Goal: Information Seeking & Learning: Find specific fact

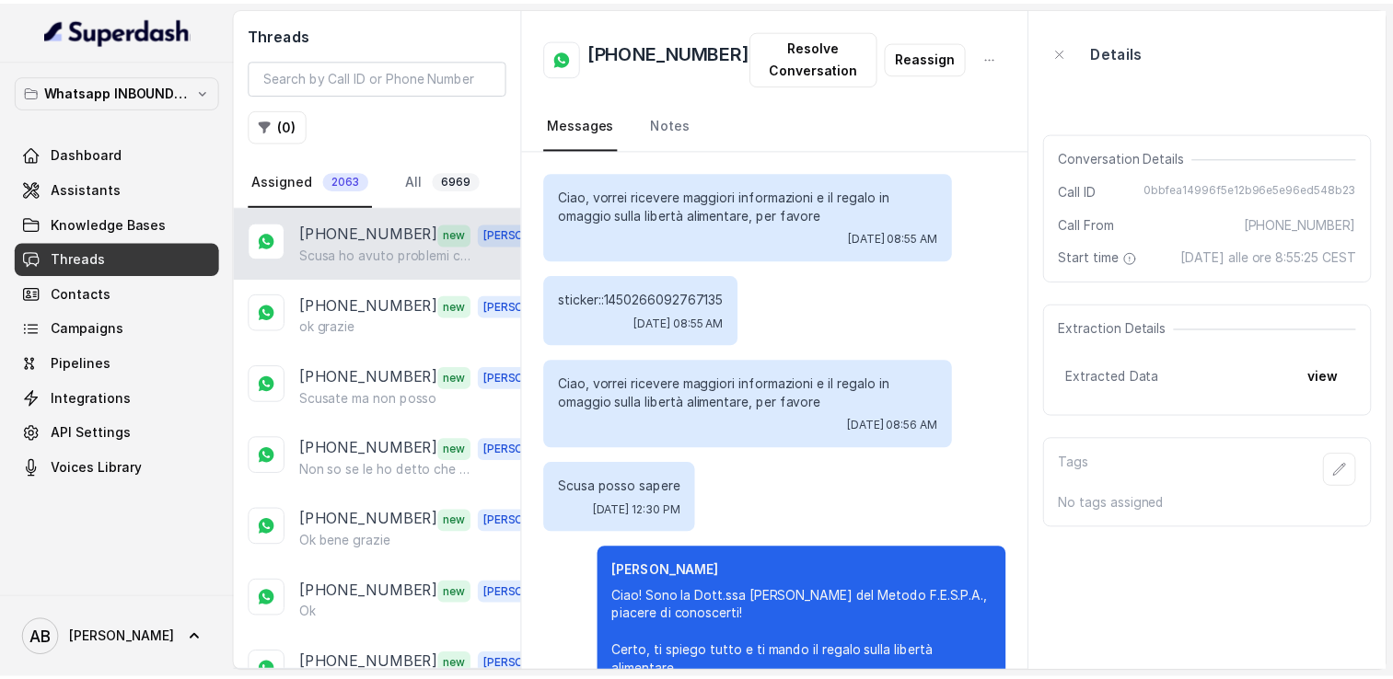
scroll to position [1995, 0]
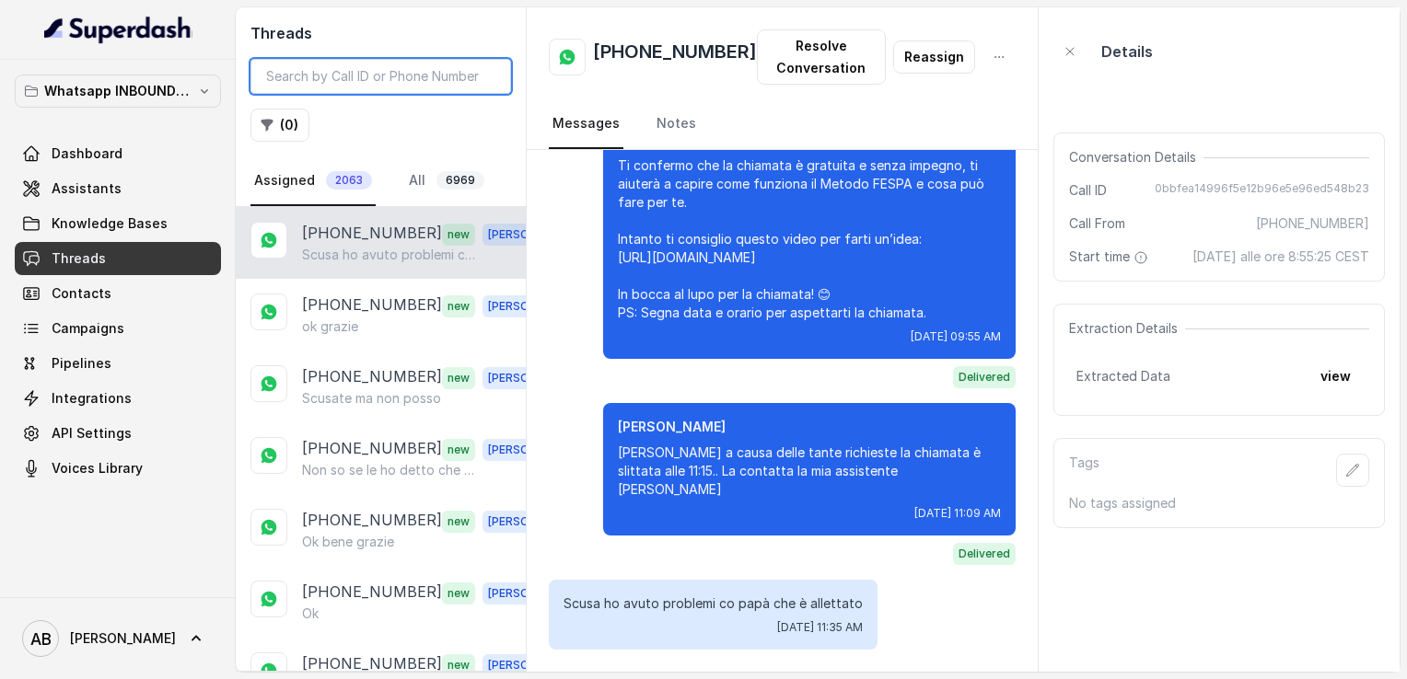
click at [345, 68] on input "search" at bounding box center [380, 76] width 261 height 35
paste input "393664729512"
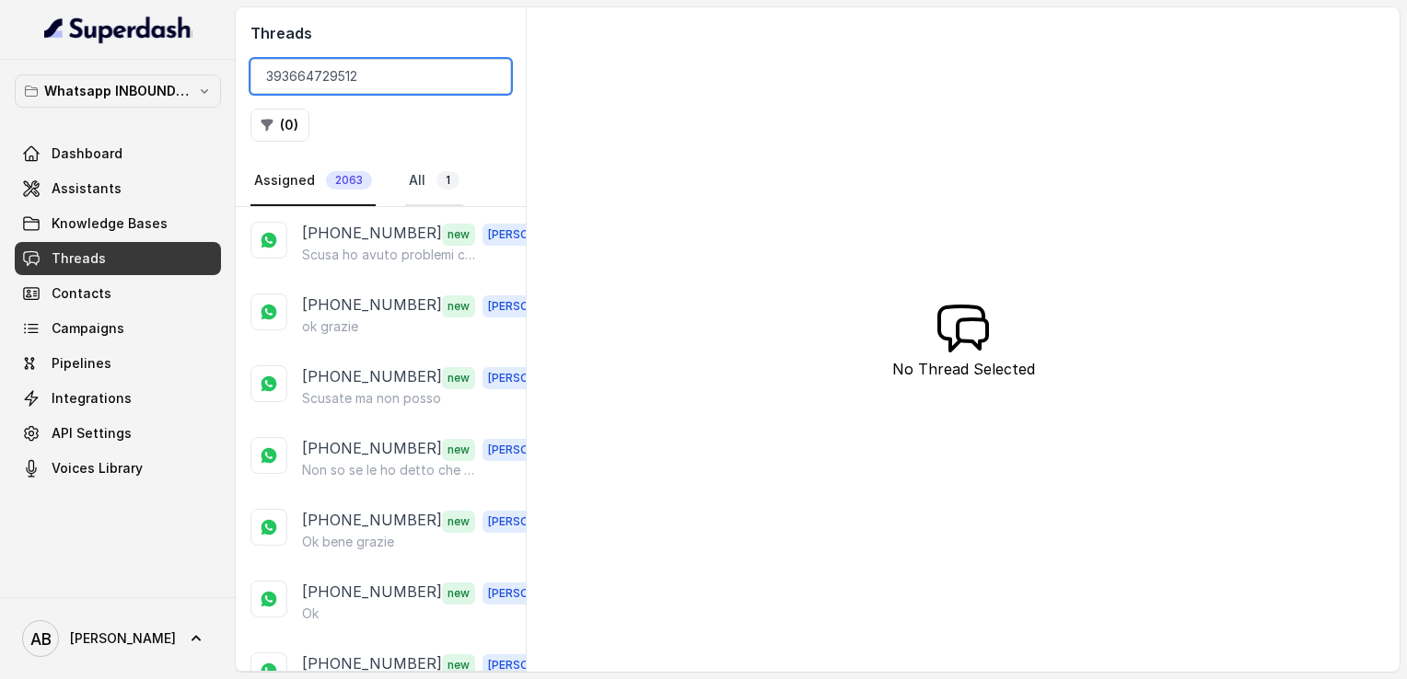
type input "393664729512"
click at [408, 181] on link "All 1" at bounding box center [434, 182] width 58 height 50
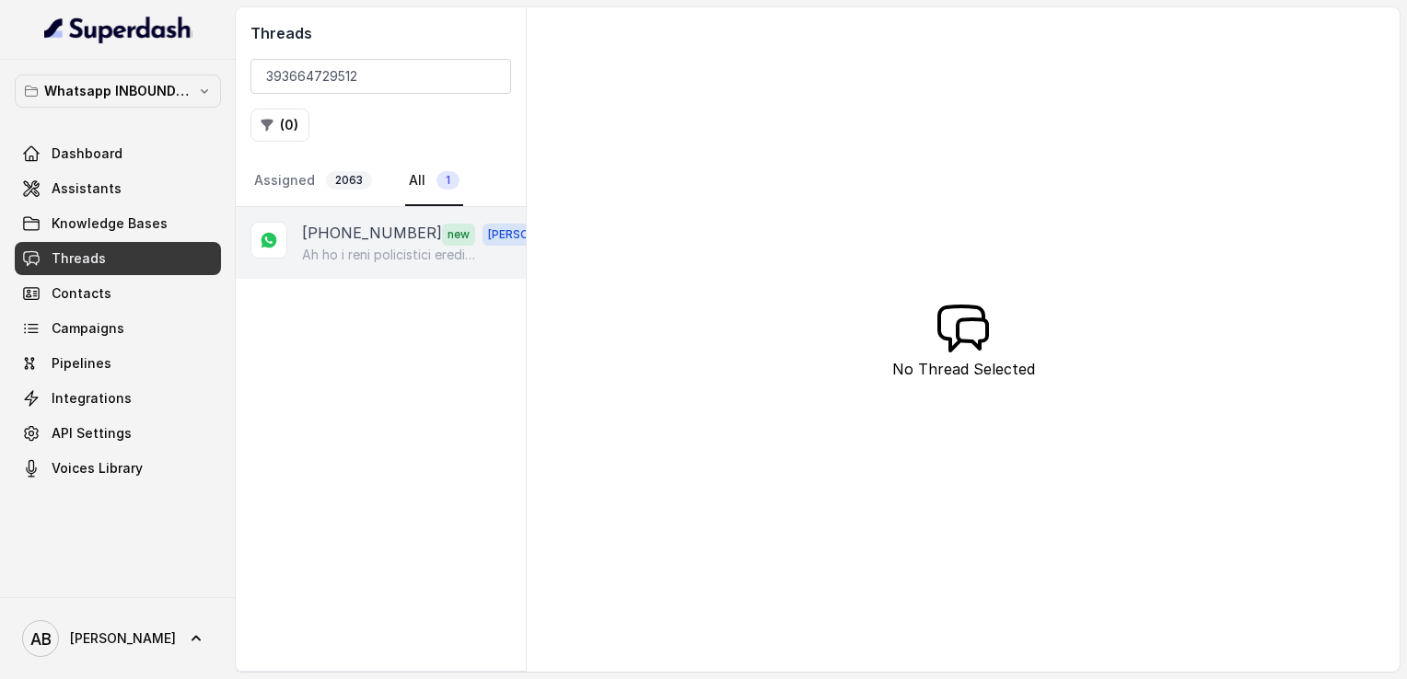
click at [365, 236] on p "[PHONE_NUMBER]" at bounding box center [372, 234] width 140 height 24
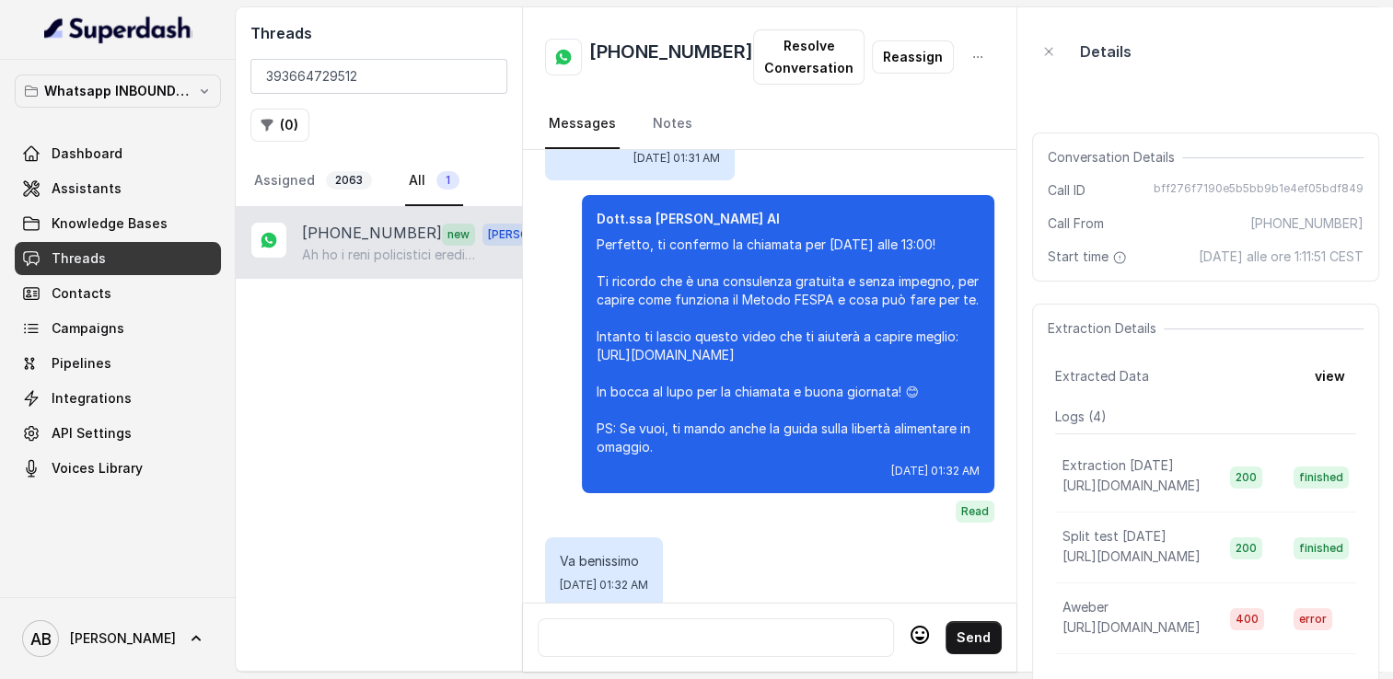
scroll to position [5012, 0]
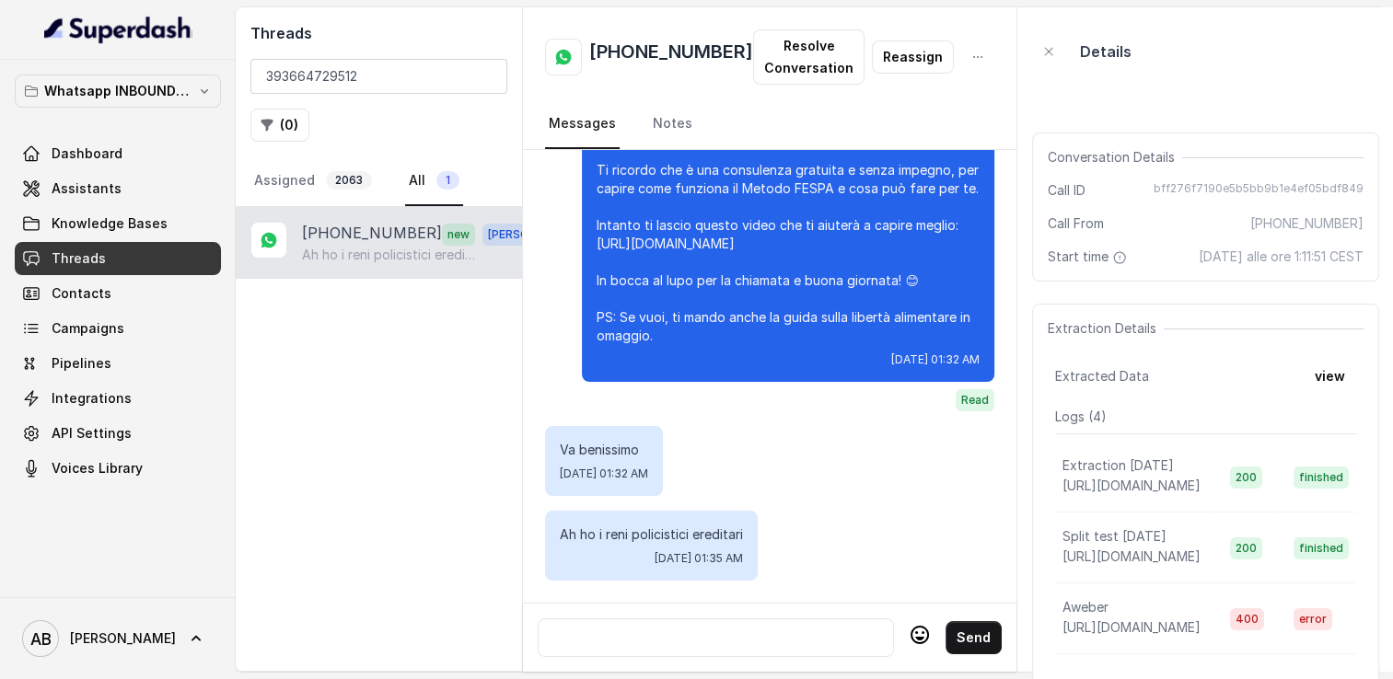
click at [717, 630] on div at bounding box center [716, 638] width 340 height 22
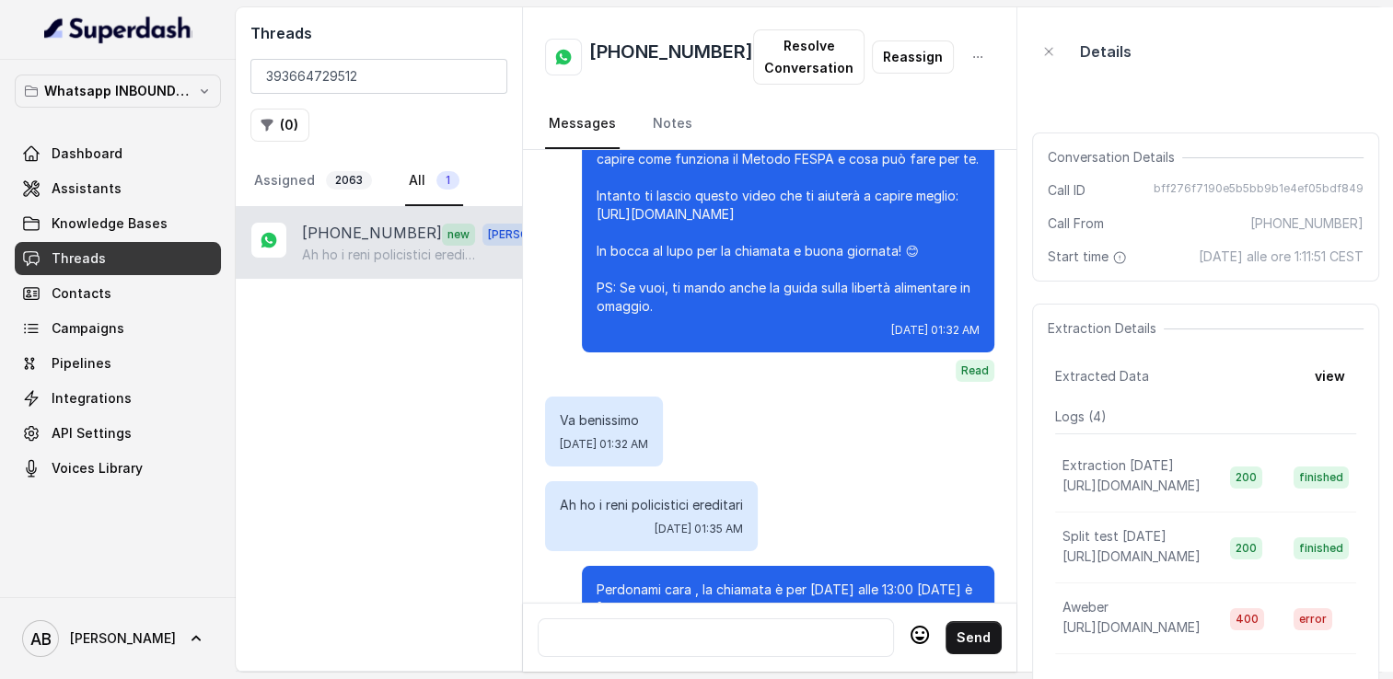
click at [646, 46] on h2 "[PHONE_NUMBER]" at bounding box center [671, 57] width 164 height 37
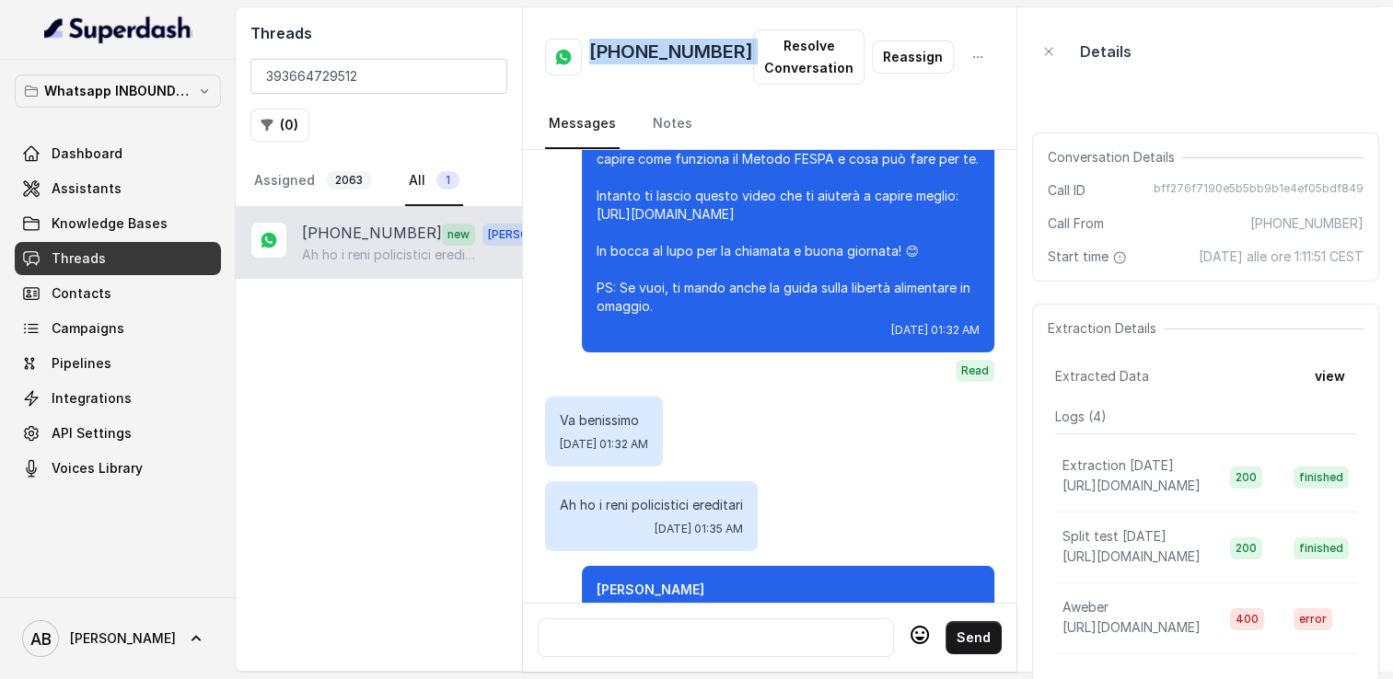
click at [646, 46] on h2 "[PHONE_NUMBER]" at bounding box center [671, 57] width 164 height 37
copy h2 "[PHONE_NUMBER]"
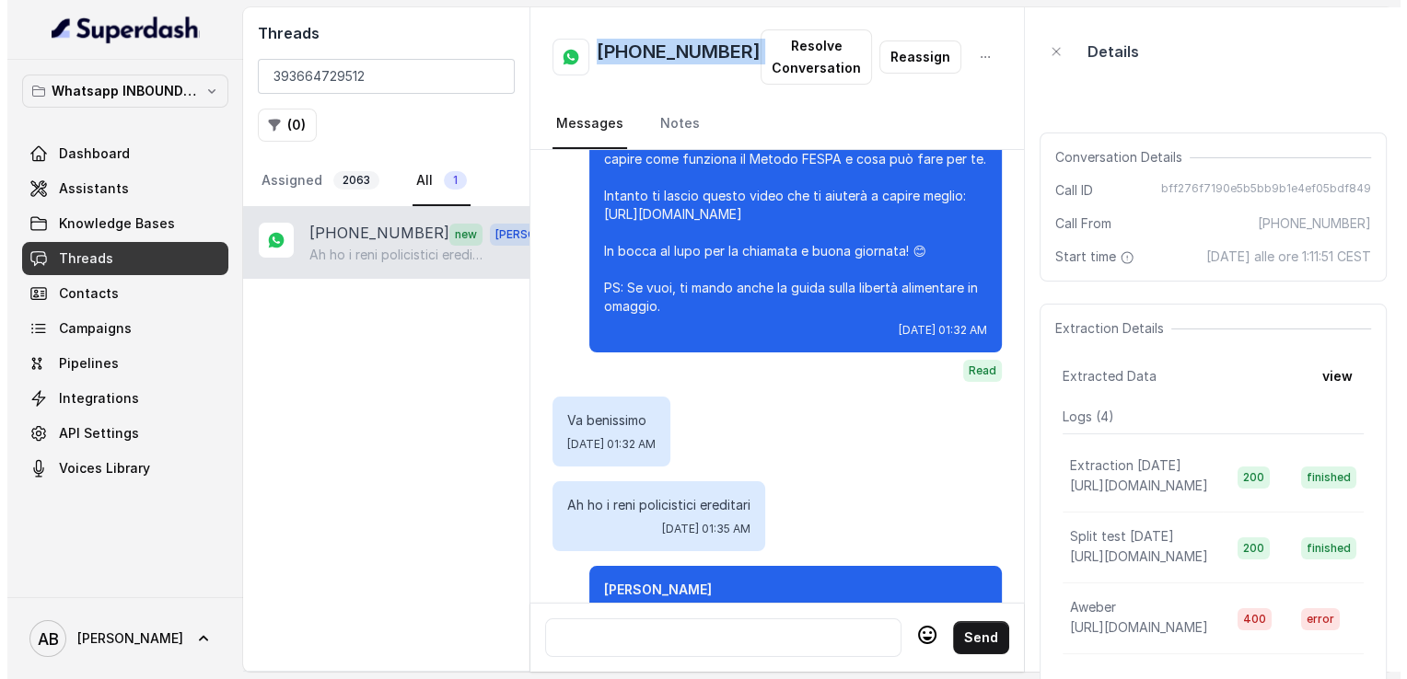
scroll to position [5141, 0]
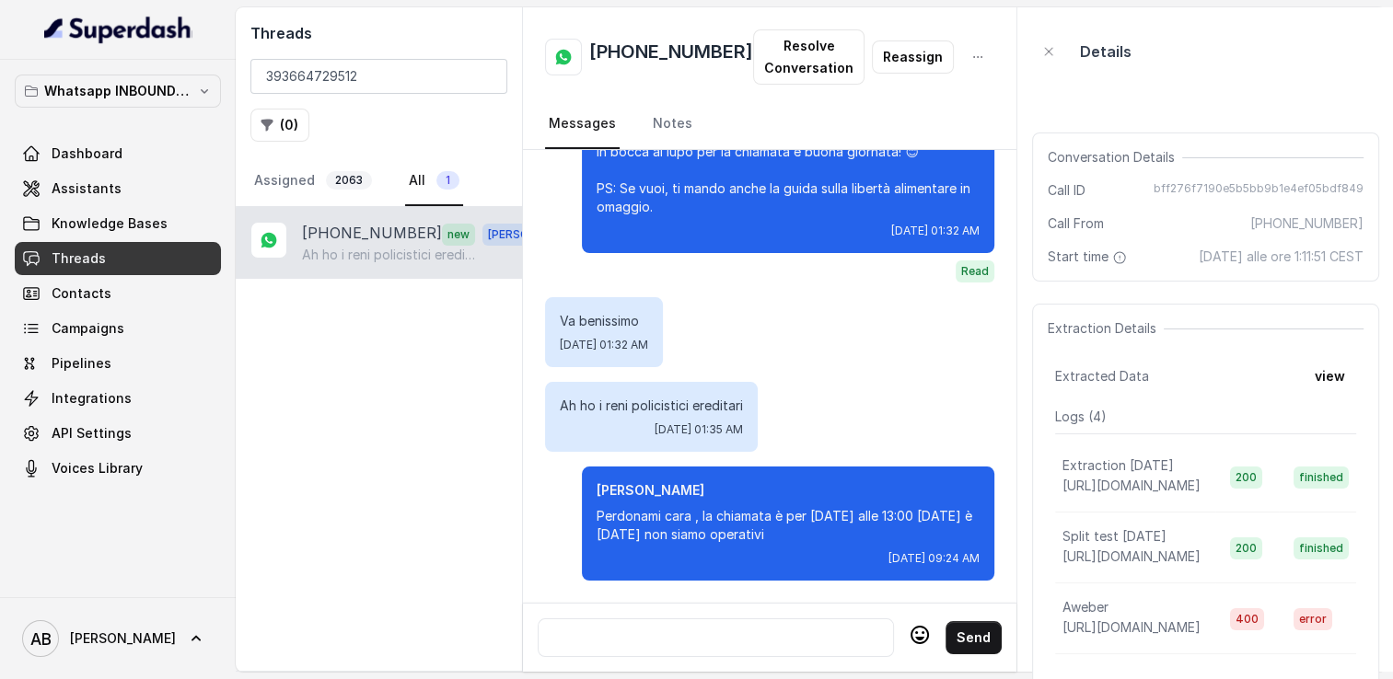
click at [693, 631] on div at bounding box center [716, 638] width 340 height 22
click at [489, 75] on input "393664729512" at bounding box center [378, 76] width 257 height 35
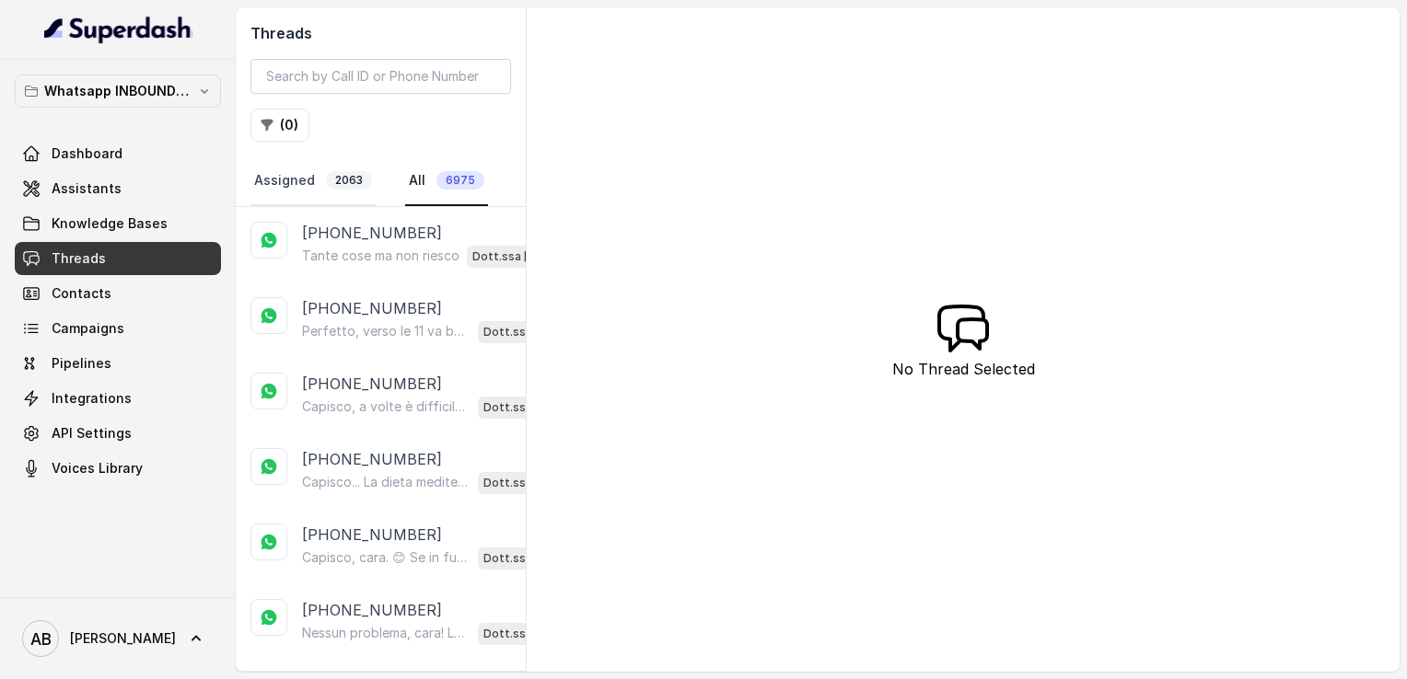
click at [307, 188] on link "Assigned 2063" at bounding box center [312, 182] width 125 height 50
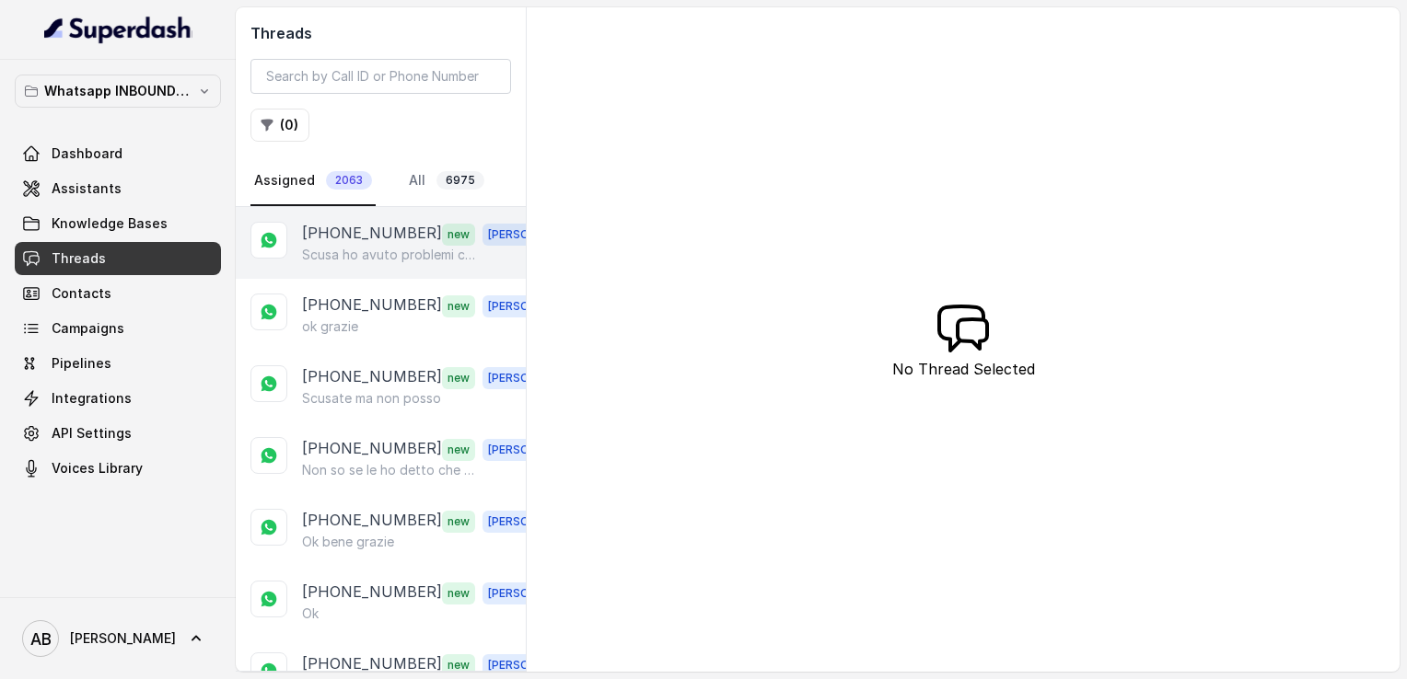
click at [372, 242] on p "[PHONE_NUMBER]" at bounding box center [372, 234] width 140 height 24
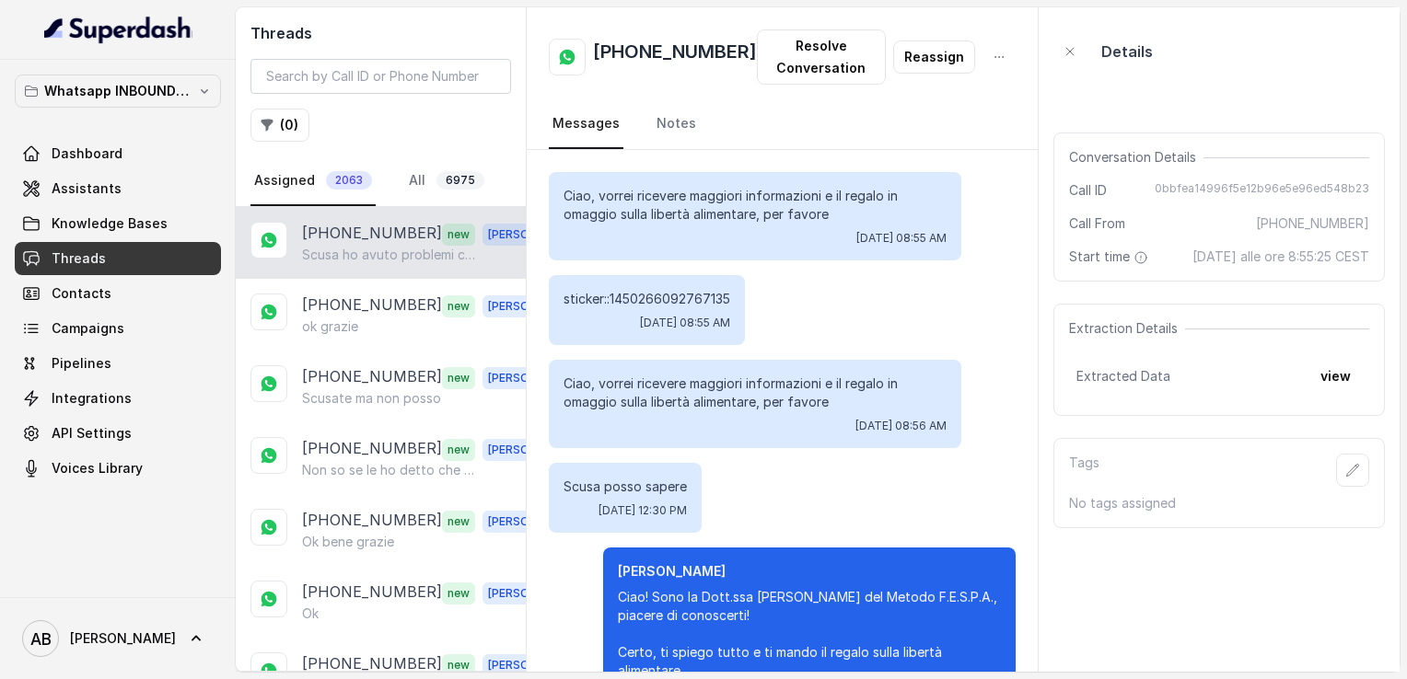
scroll to position [1995, 0]
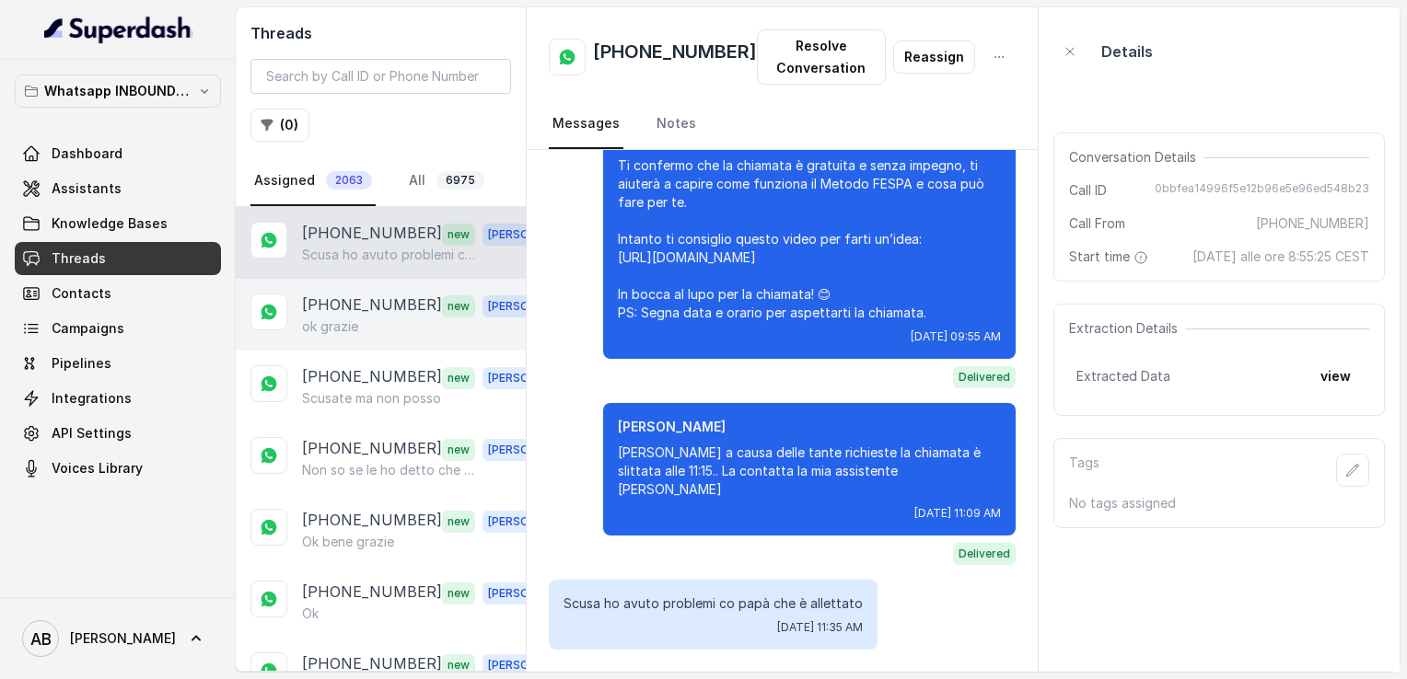
click at [361, 319] on div "ok grazie" at bounding box center [432, 327] width 261 height 18
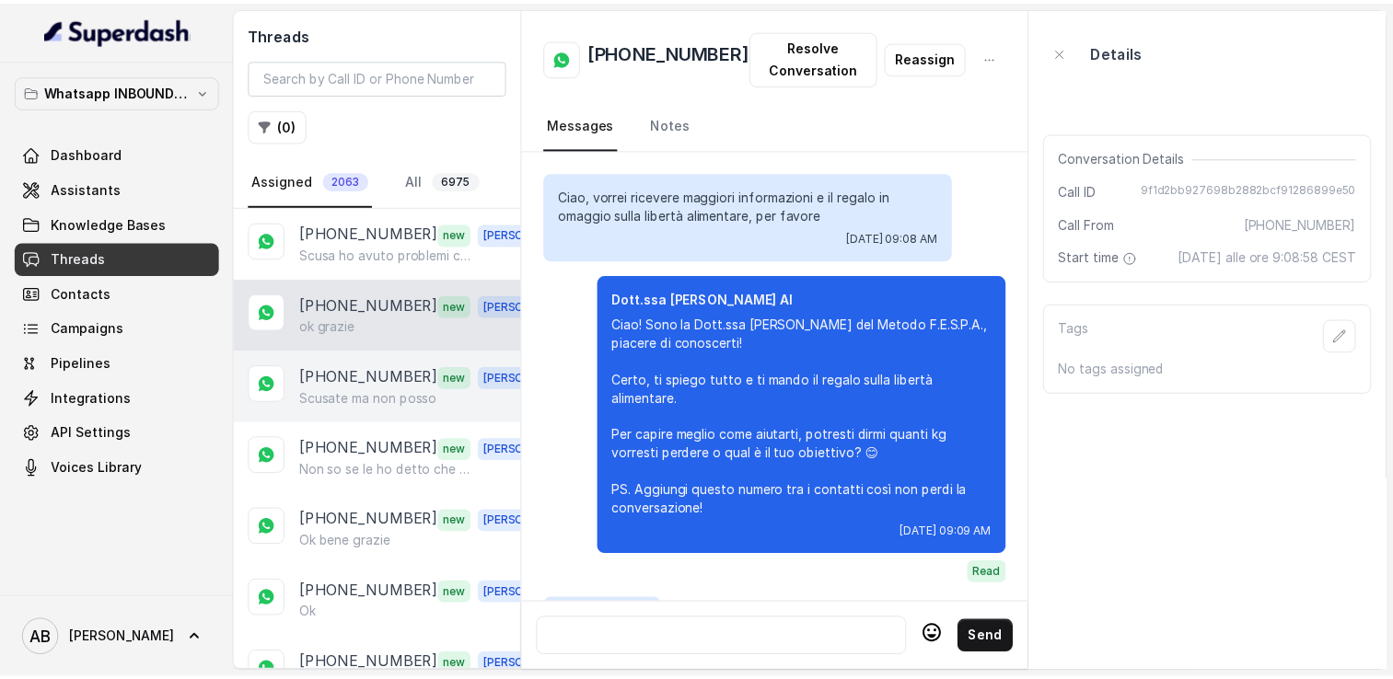
scroll to position [2169, 0]
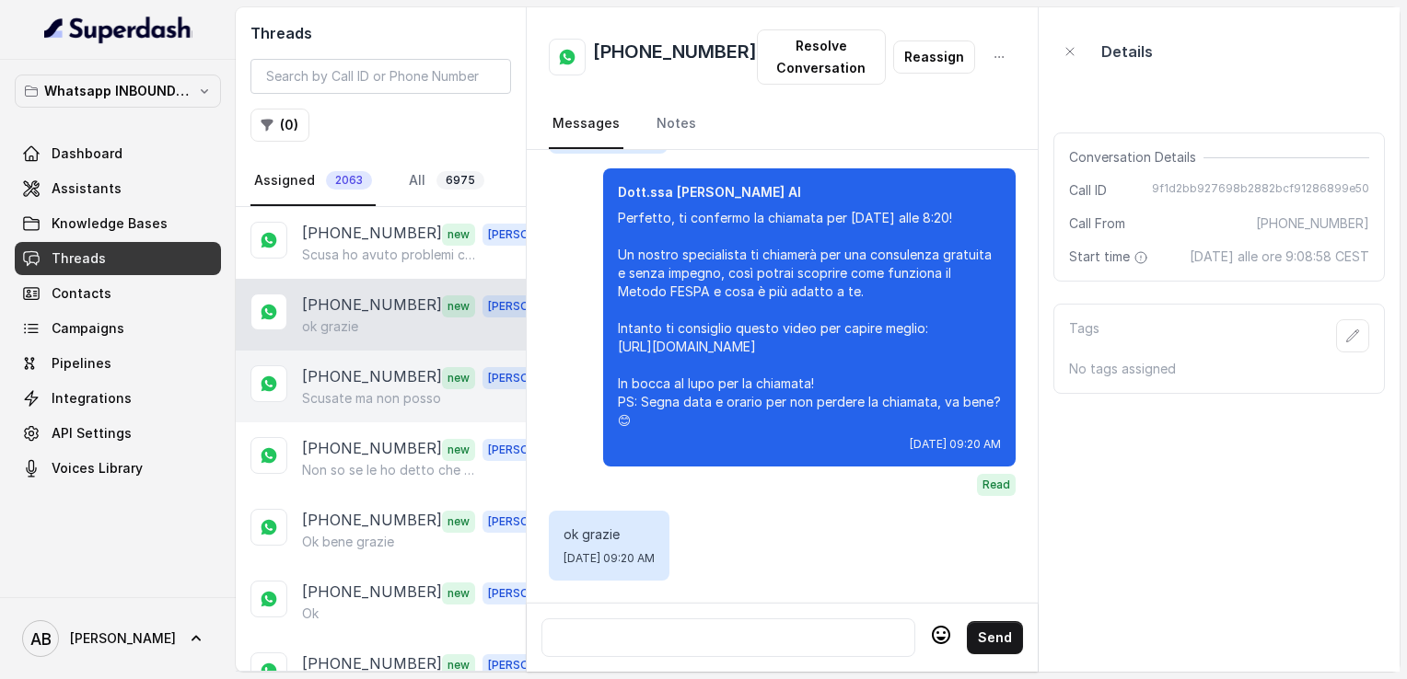
click at [377, 384] on p "[PHONE_NUMBER]" at bounding box center [372, 377] width 140 height 24
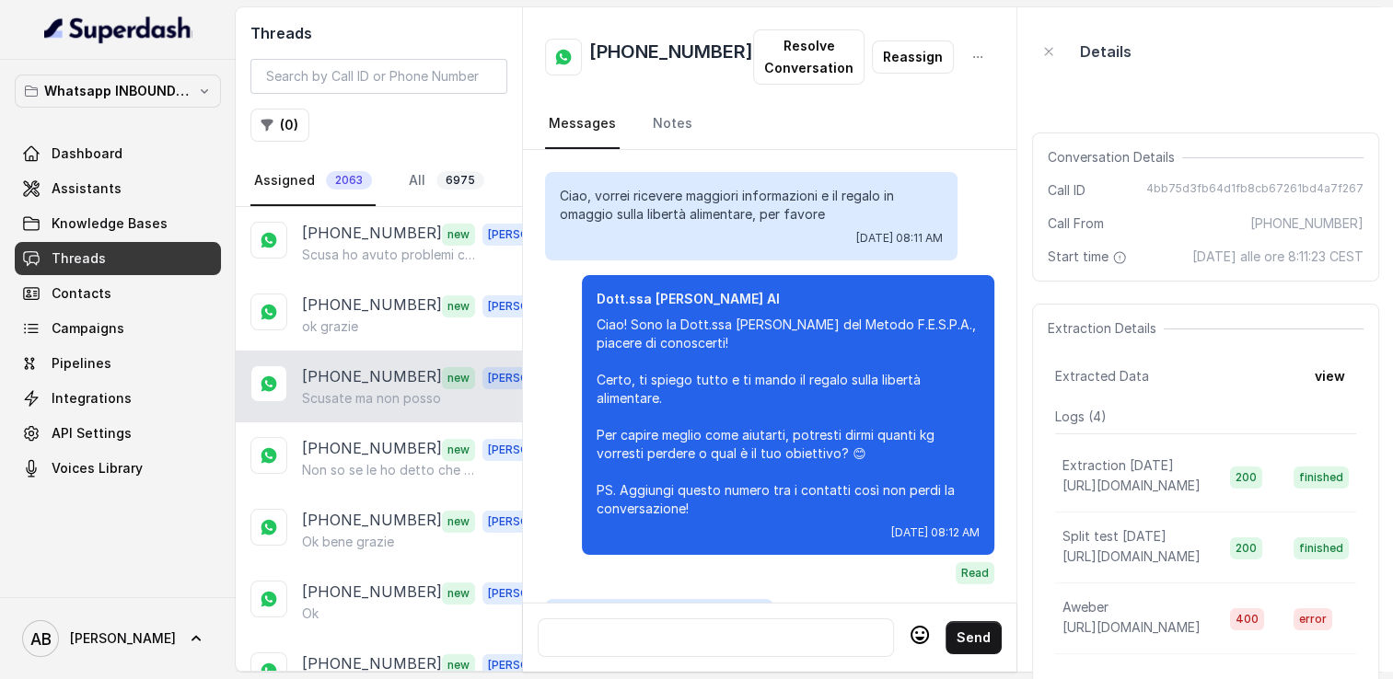
scroll to position [2615, 0]
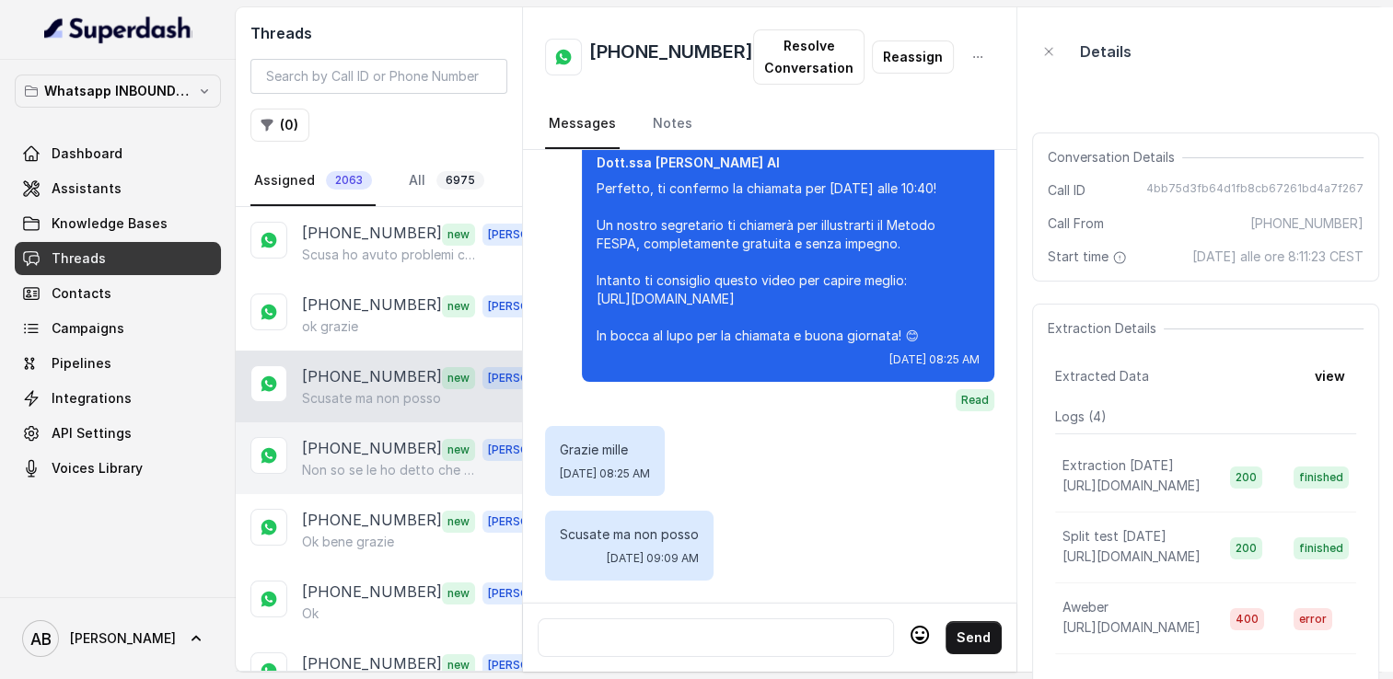
click at [366, 446] on p "[PHONE_NUMBER]" at bounding box center [372, 449] width 140 height 24
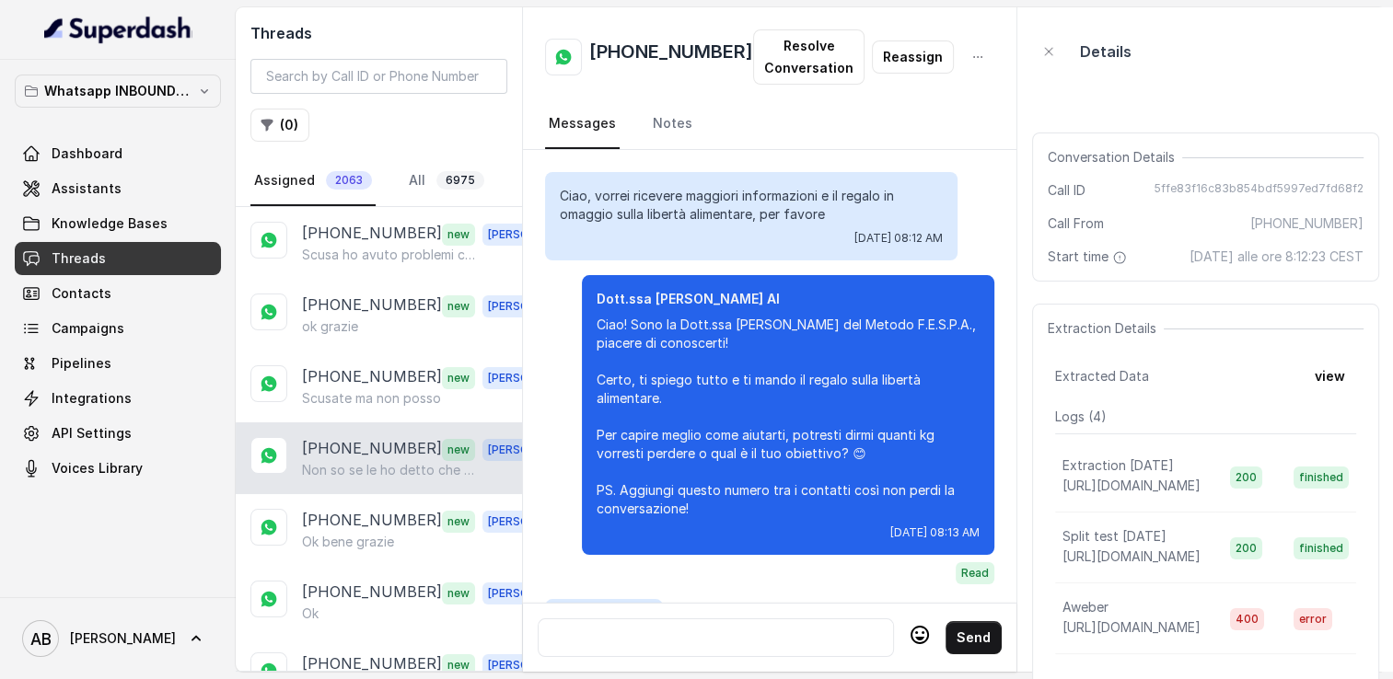
scroll to position [3196, 0]
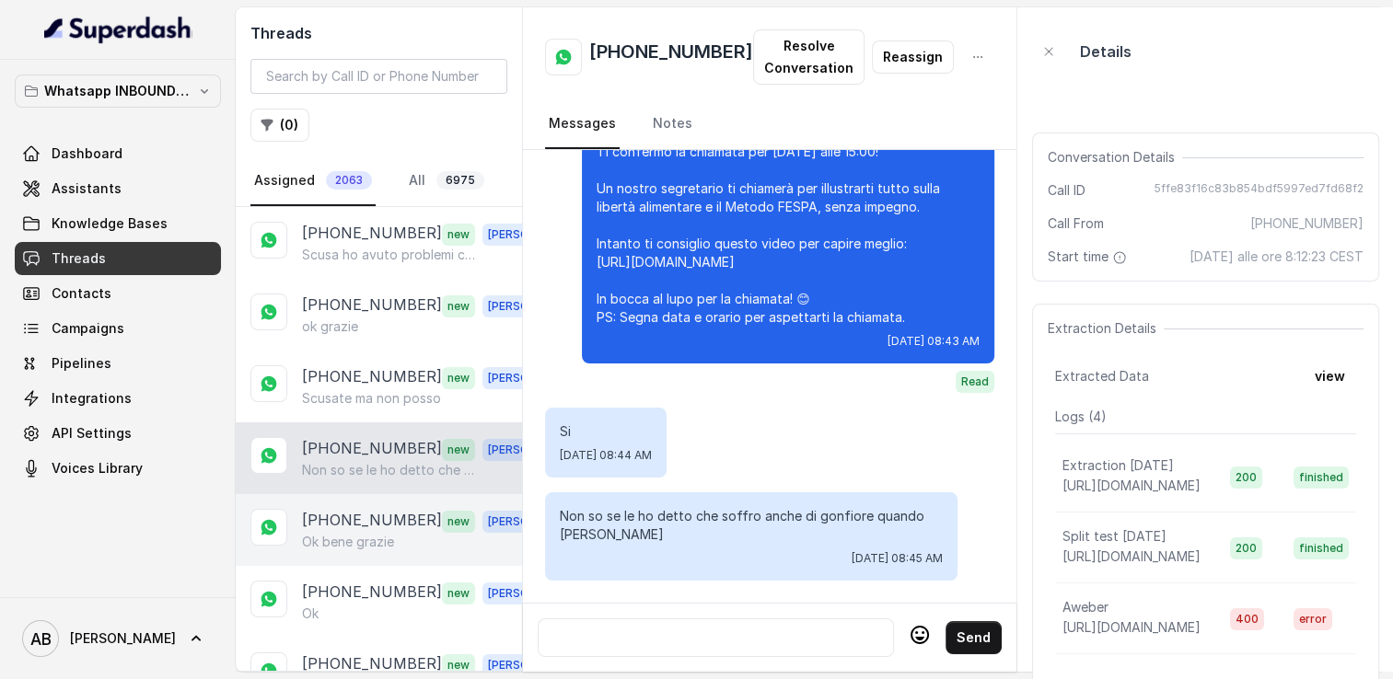
click at [357, 524] on p "[PHONE_NUMBER]" at bounding box center [372, 521] width 140 height 24
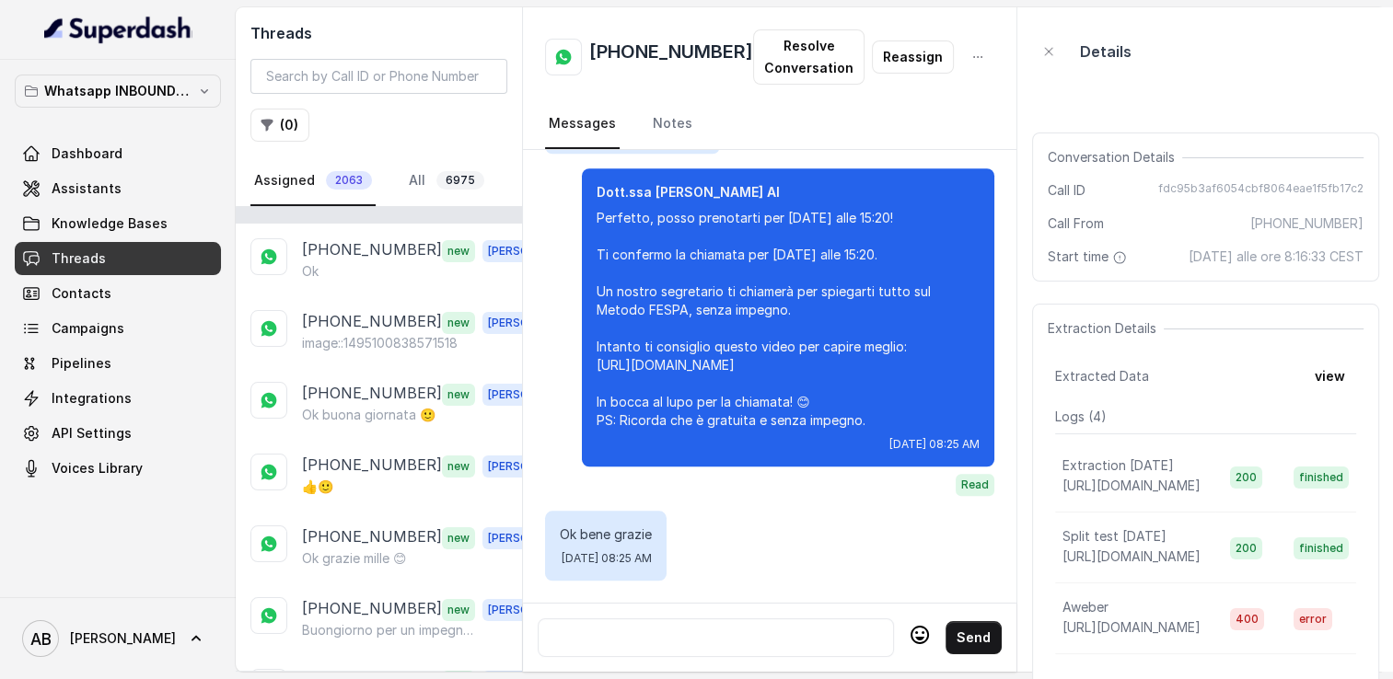
scroll to position [387, 0]
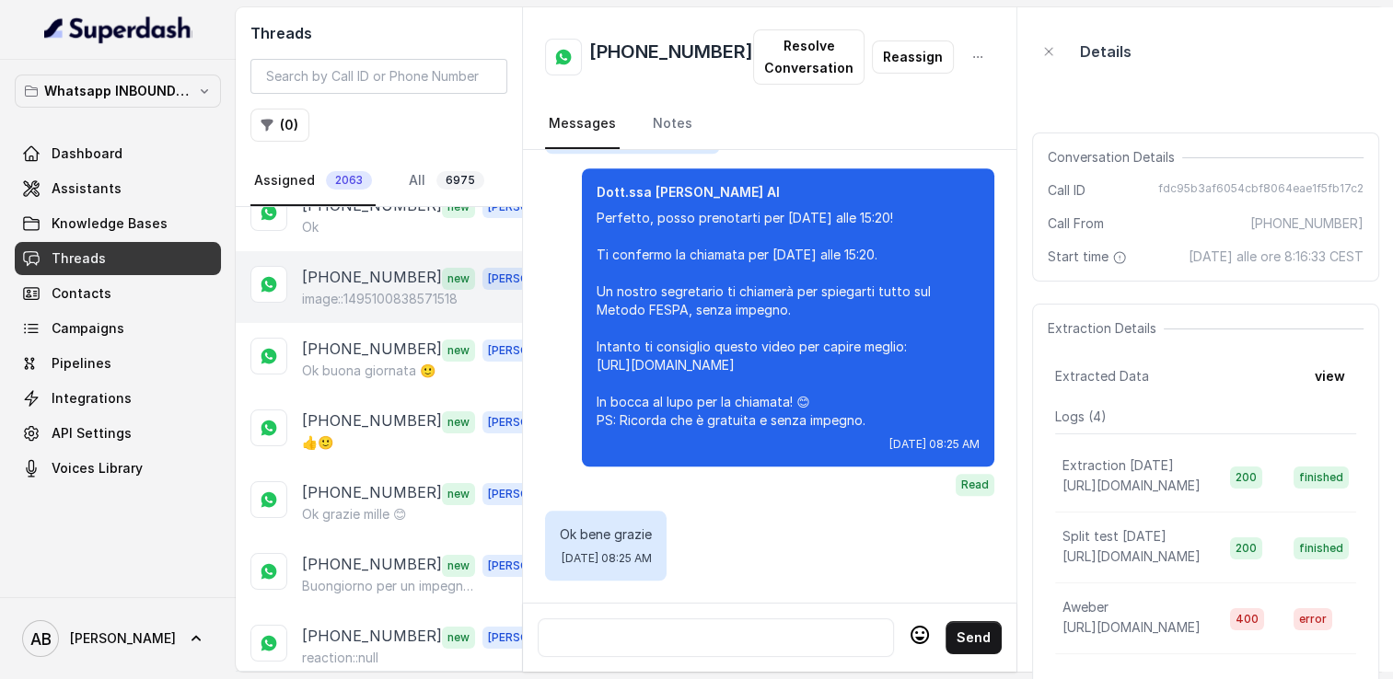
click at [412, 282] on p "[PHONE_NUMBER]" at bounding box center [372, 278] width 140 height 24
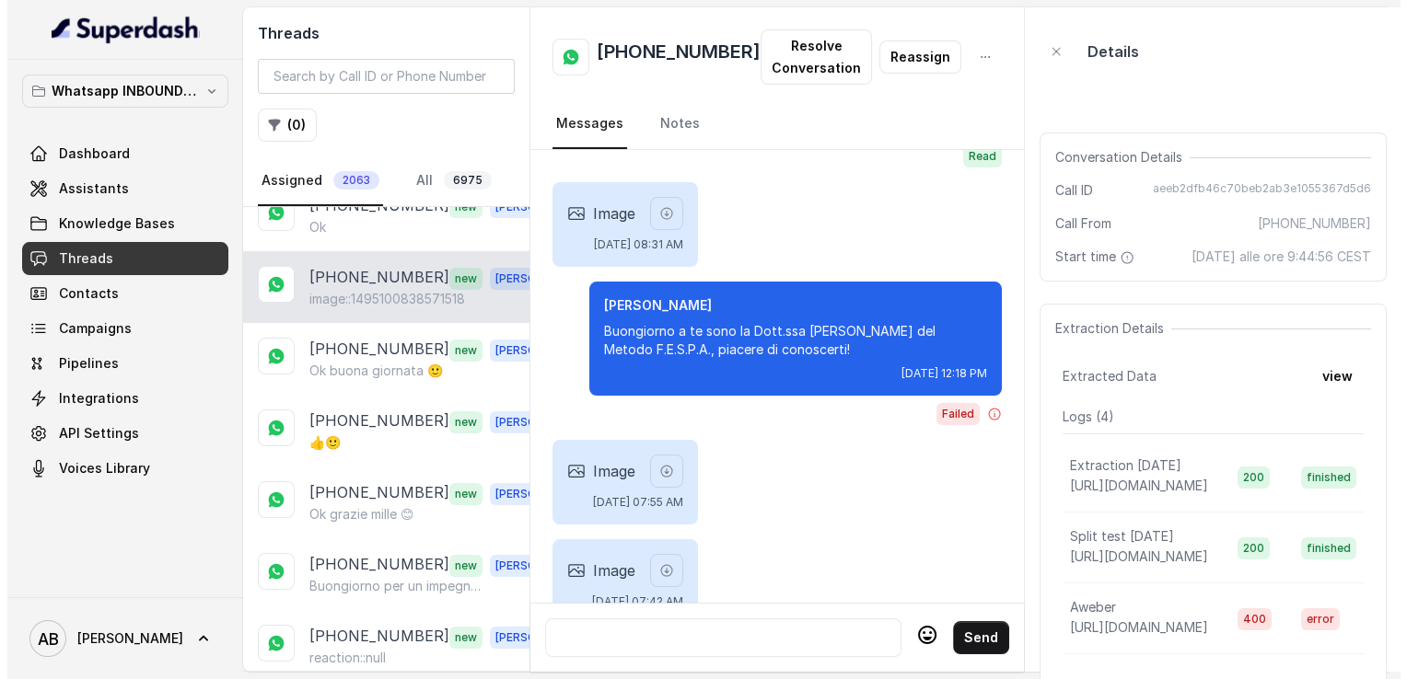
scroll to position [929, 0]
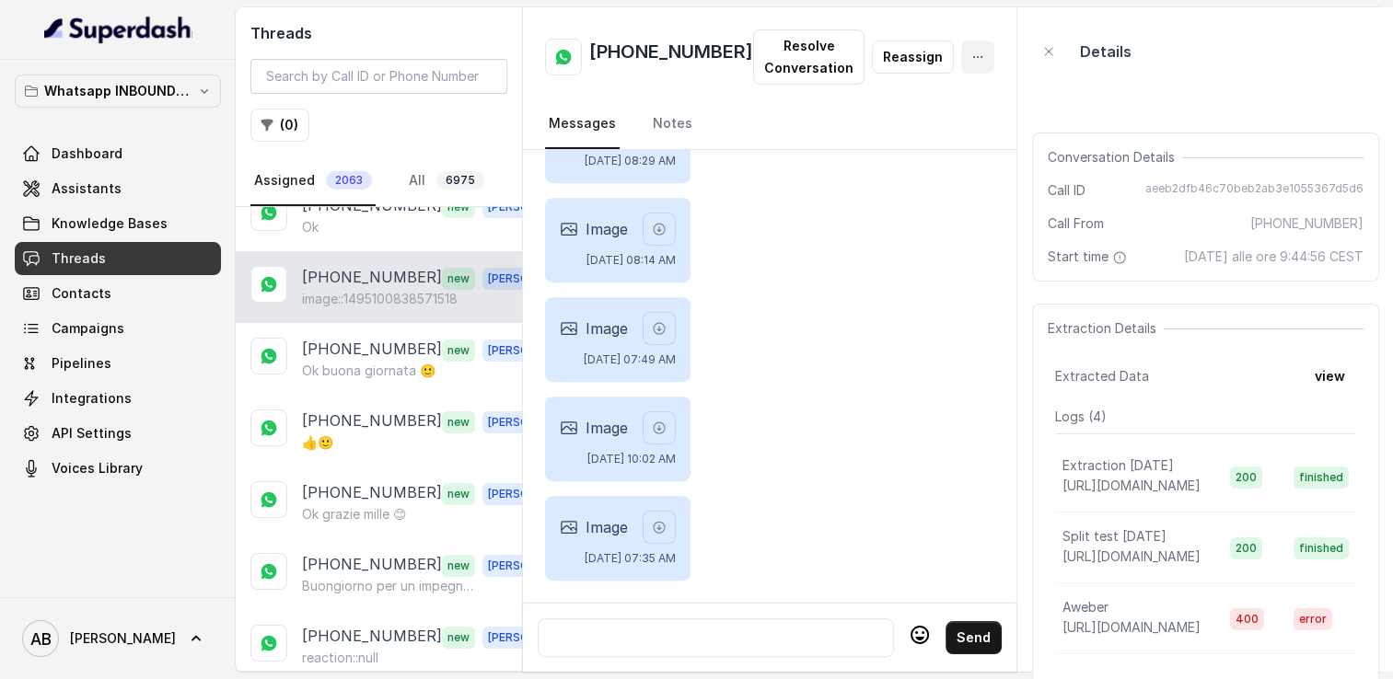
click at [970, 61] on icon "button" at bounding box center [977, 57] width 15 height 15
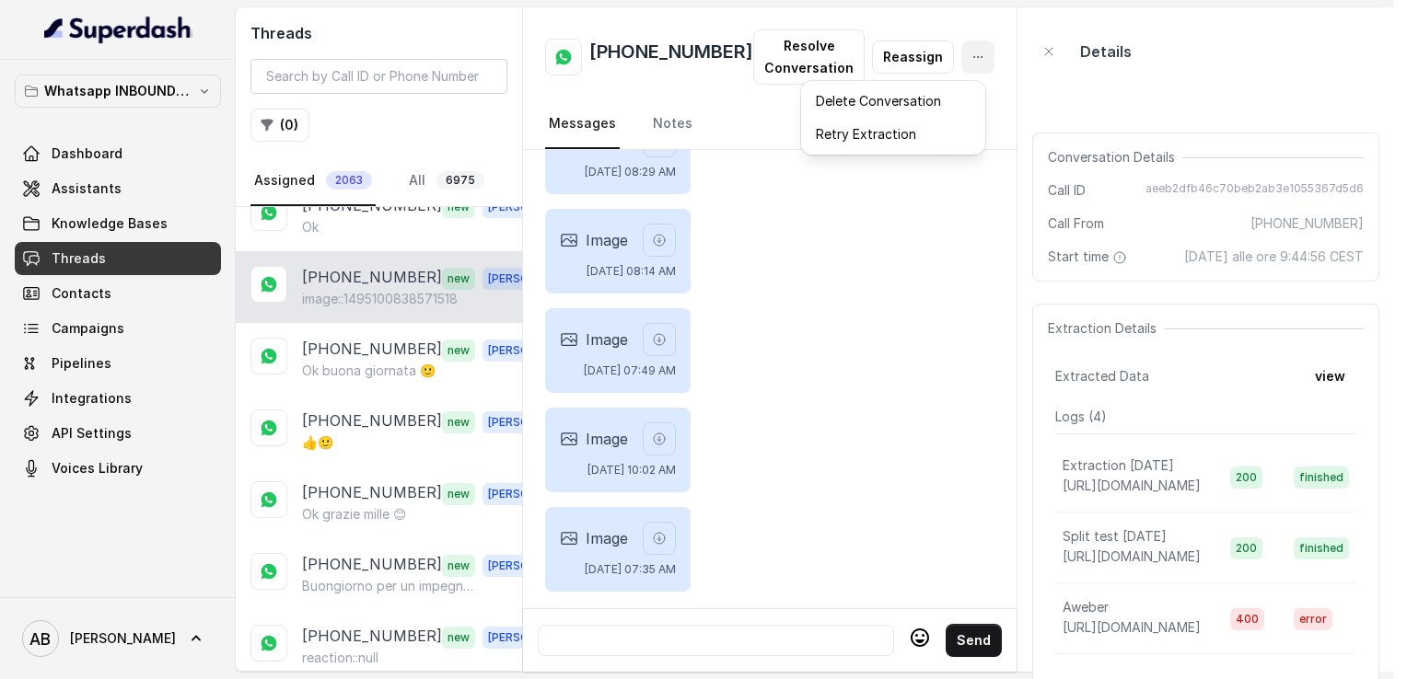
click at [722, 109] on div "[PHONE_NUMBER] Resolve Conversation Reassign Messages Notes" at bounding box center [769, 78] width 493 height 143
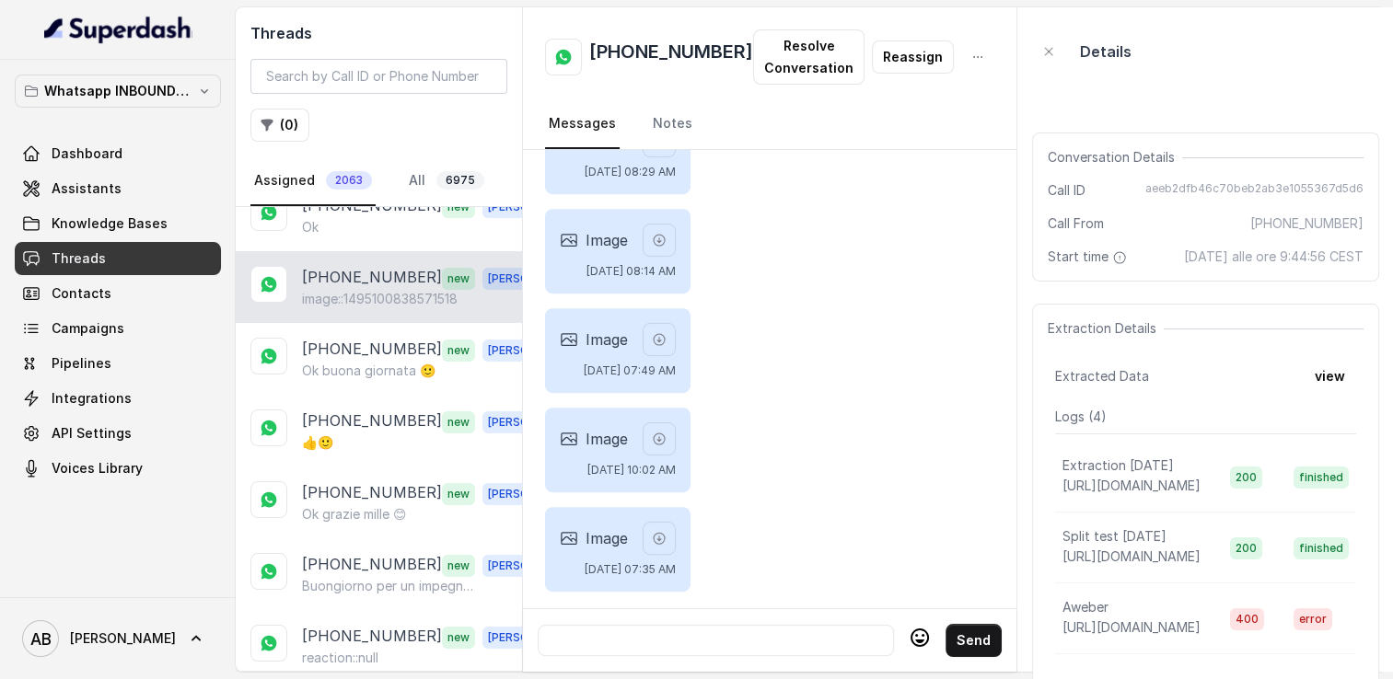
scroll to position [929, 0]
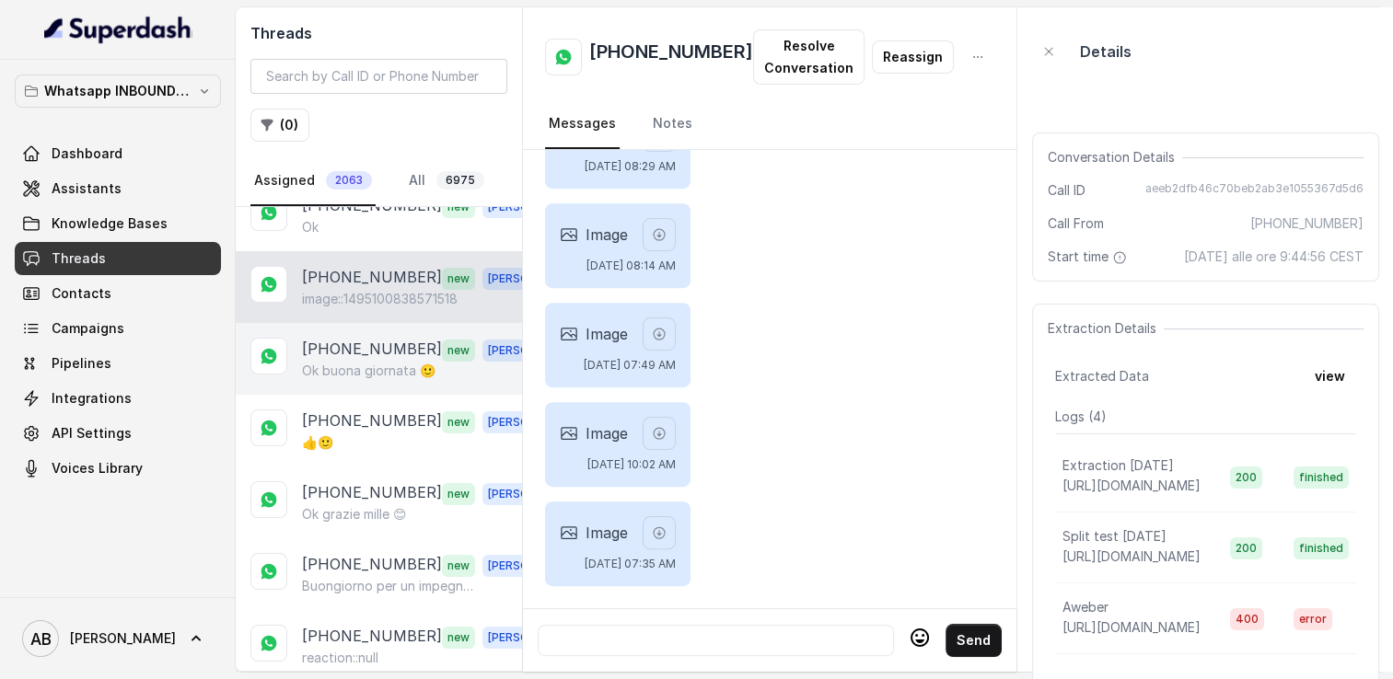
click at [416, 338] on p "[PHONE_NUMBER]" at bounding box center [372, 350] width 140 height 24
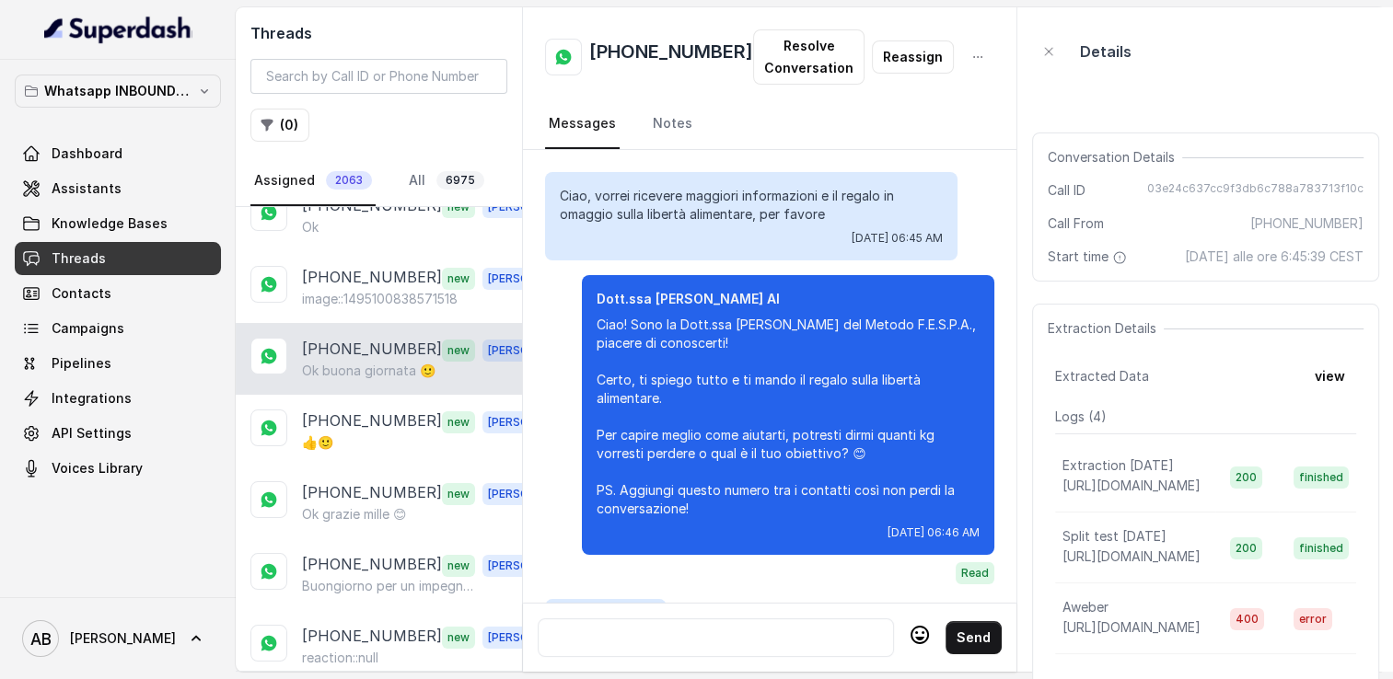
scroll to position [2475, 0]
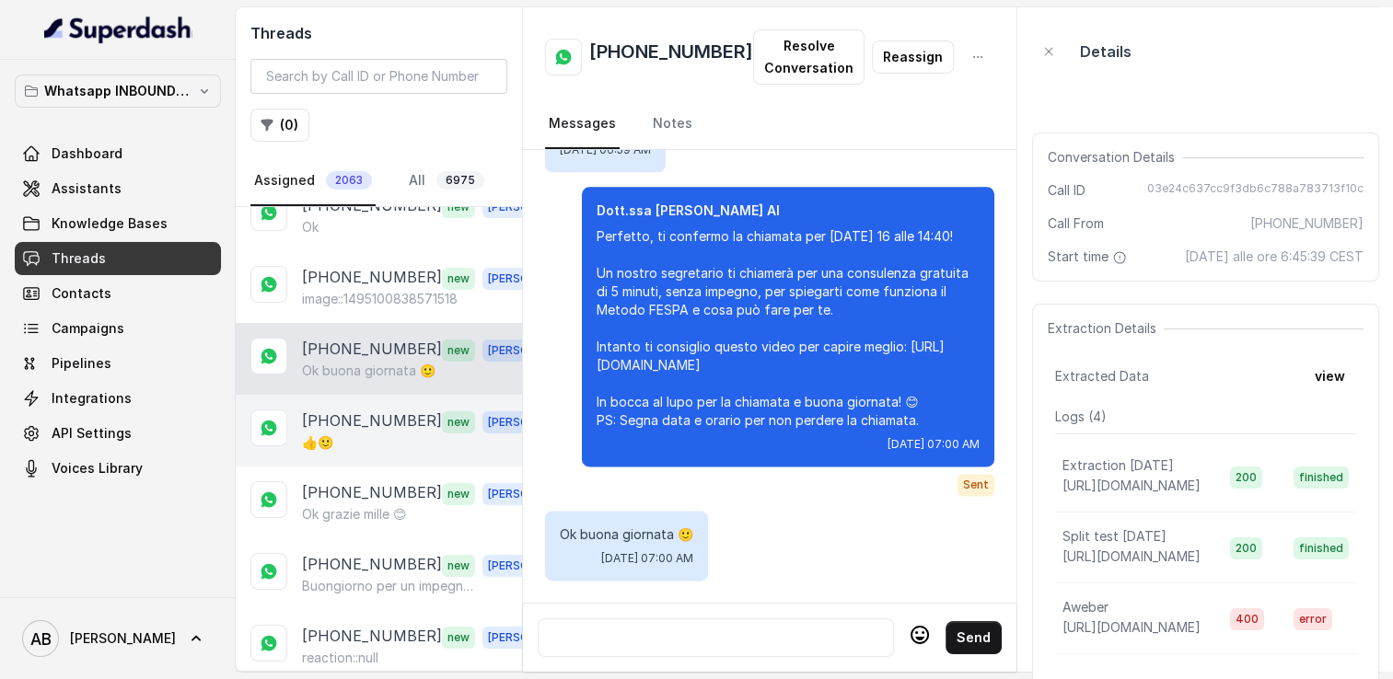
click at [315, 410] on p "[PHONE_NUMBER]" at bounding box center [372, 422] width 140 height 24
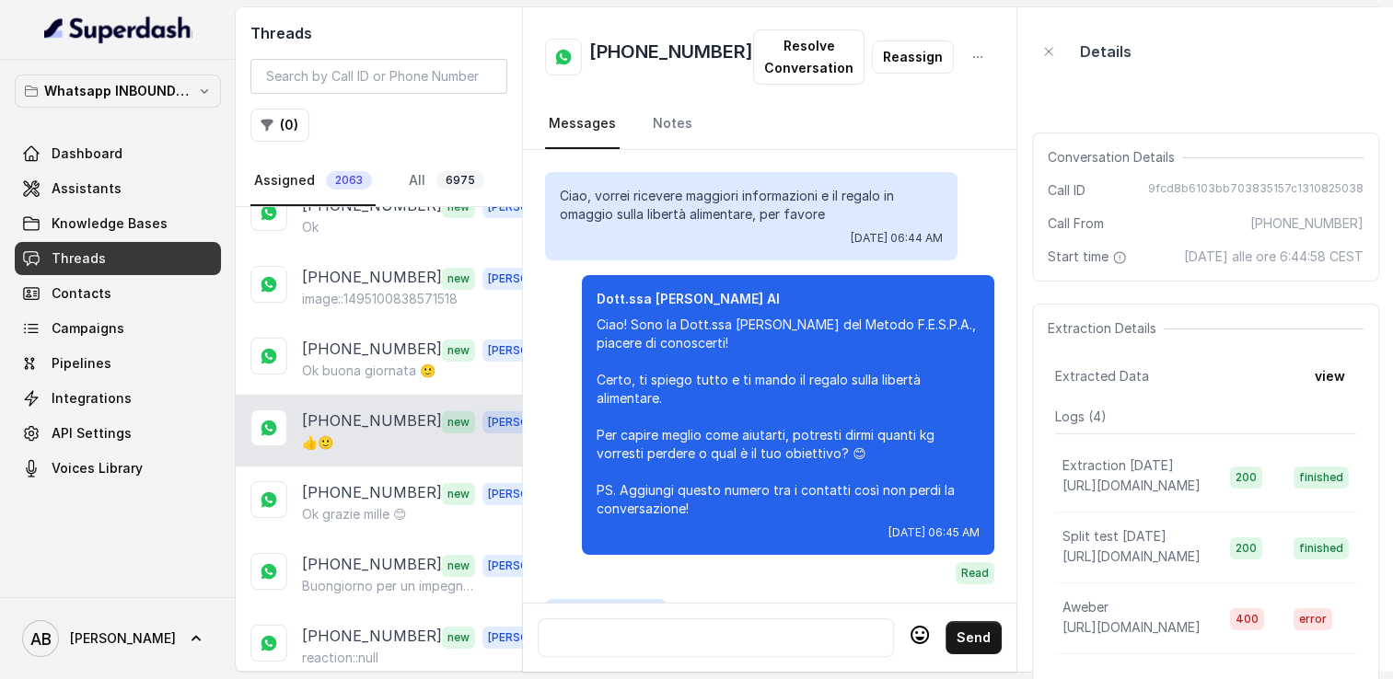
scroll to position [1926, 0]
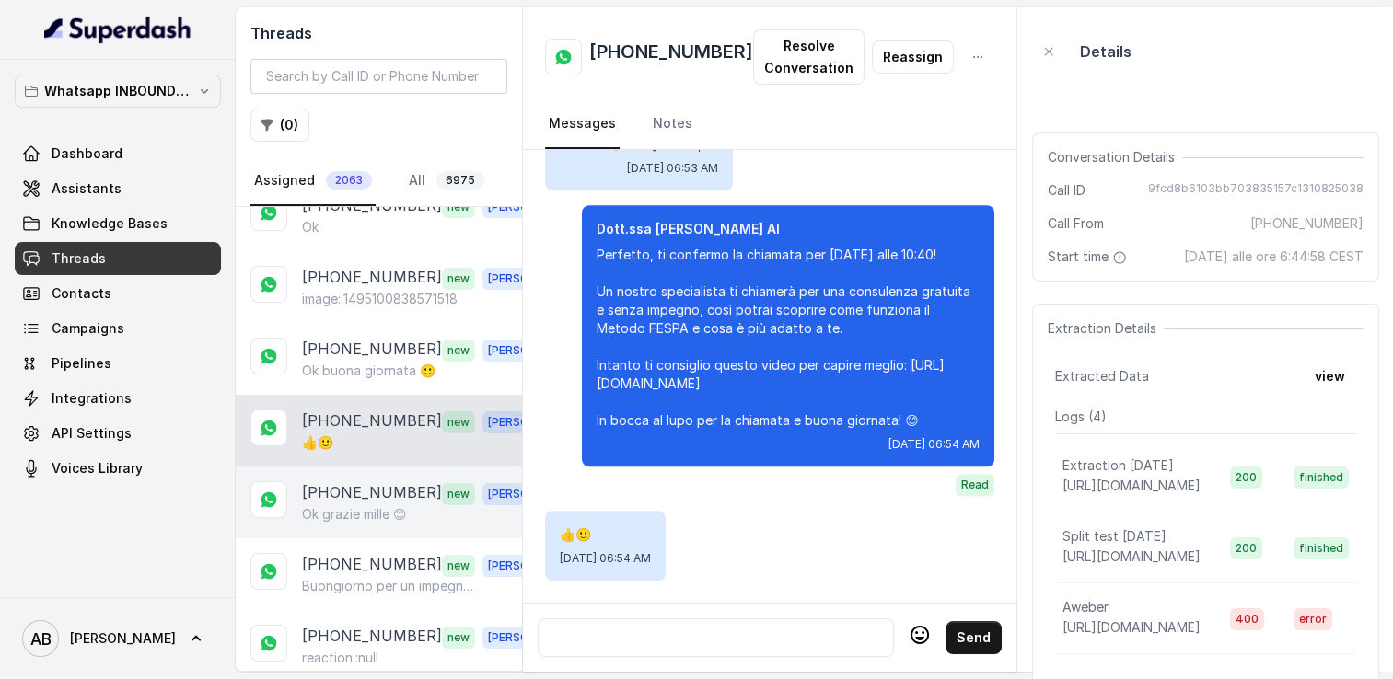
click at [342, 467] on div "[PHONE_NUMBER] new [PERSON_NAME] grazie mille 😊" at bounding box center [379, 503] width 286 height 72
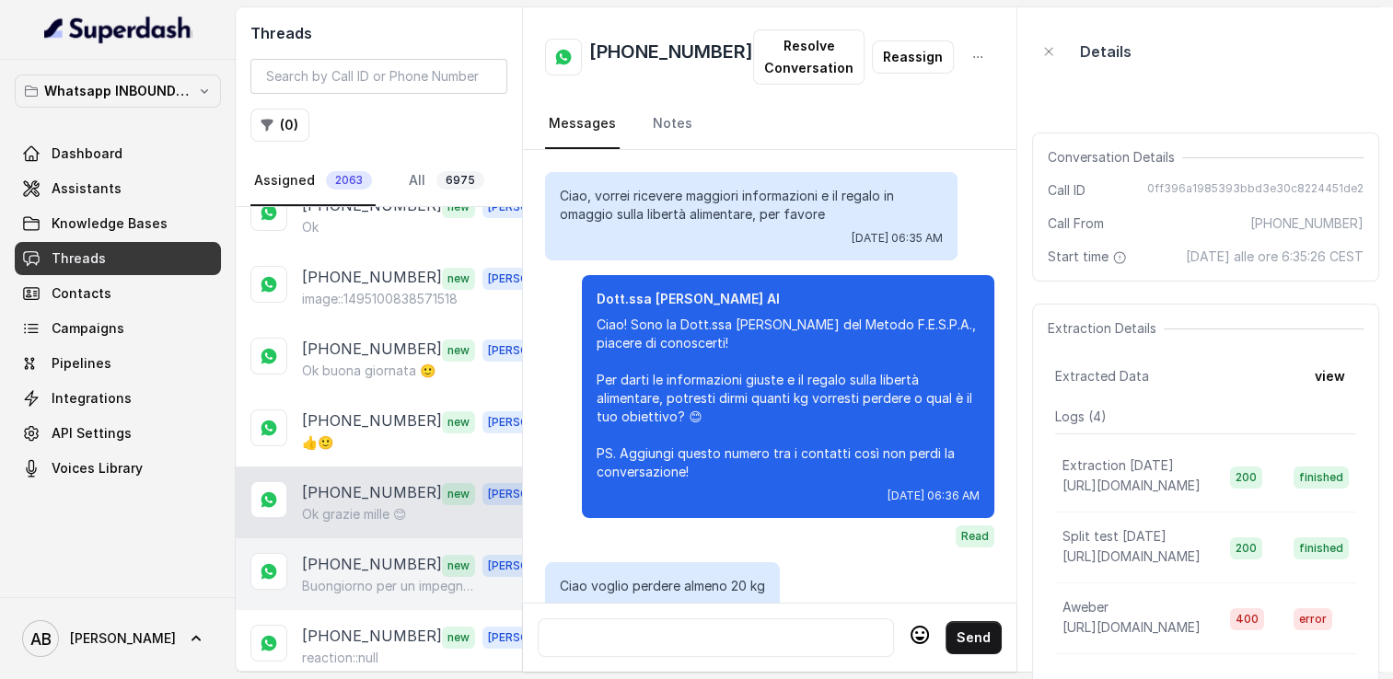
scroll to position [3042, 0]
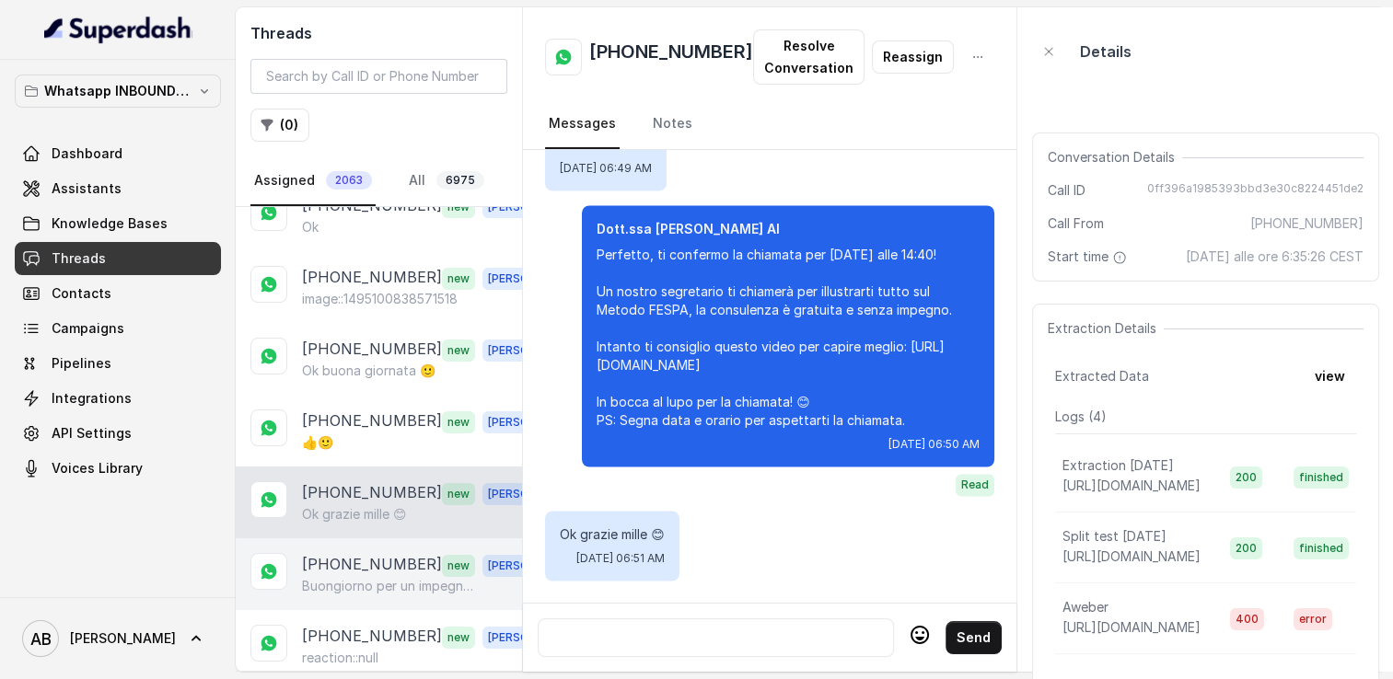
click at [358, 553] on p "[PHONE_NUMBER]" at bounding box center [372, 565] width 140 height 24
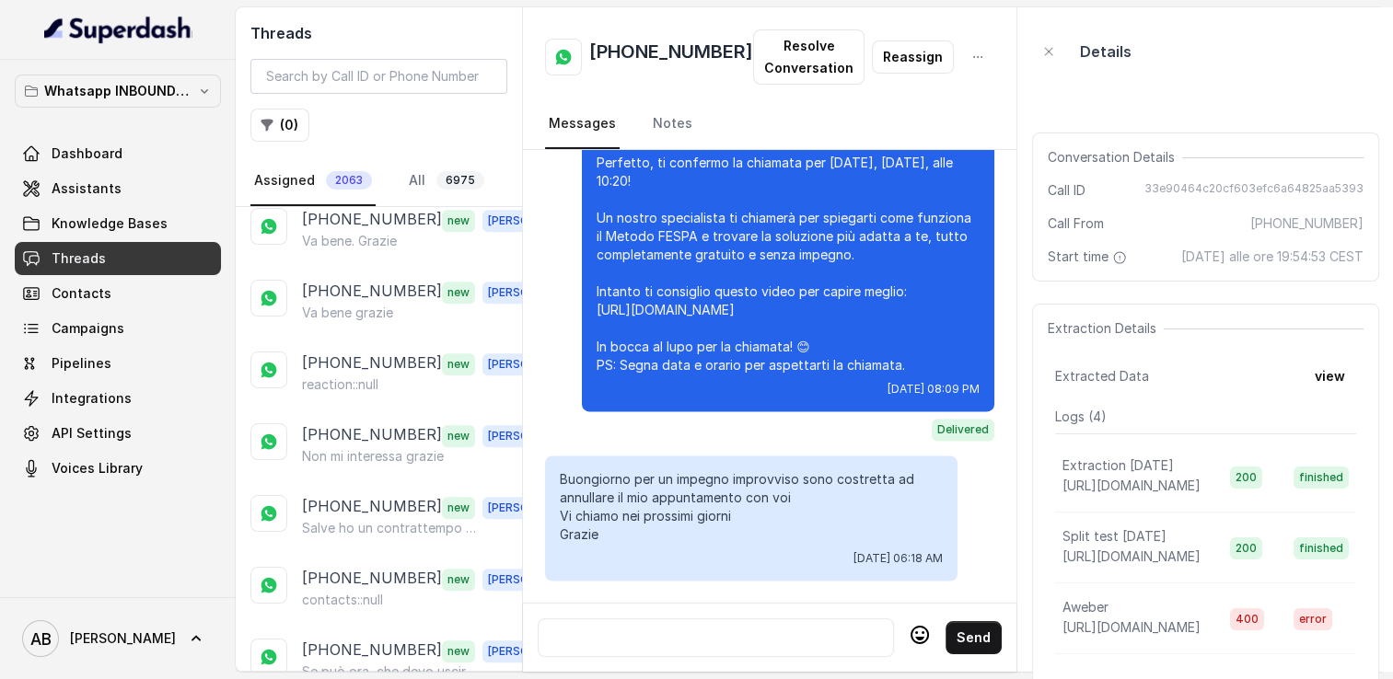
scroll to position [2037, 0]
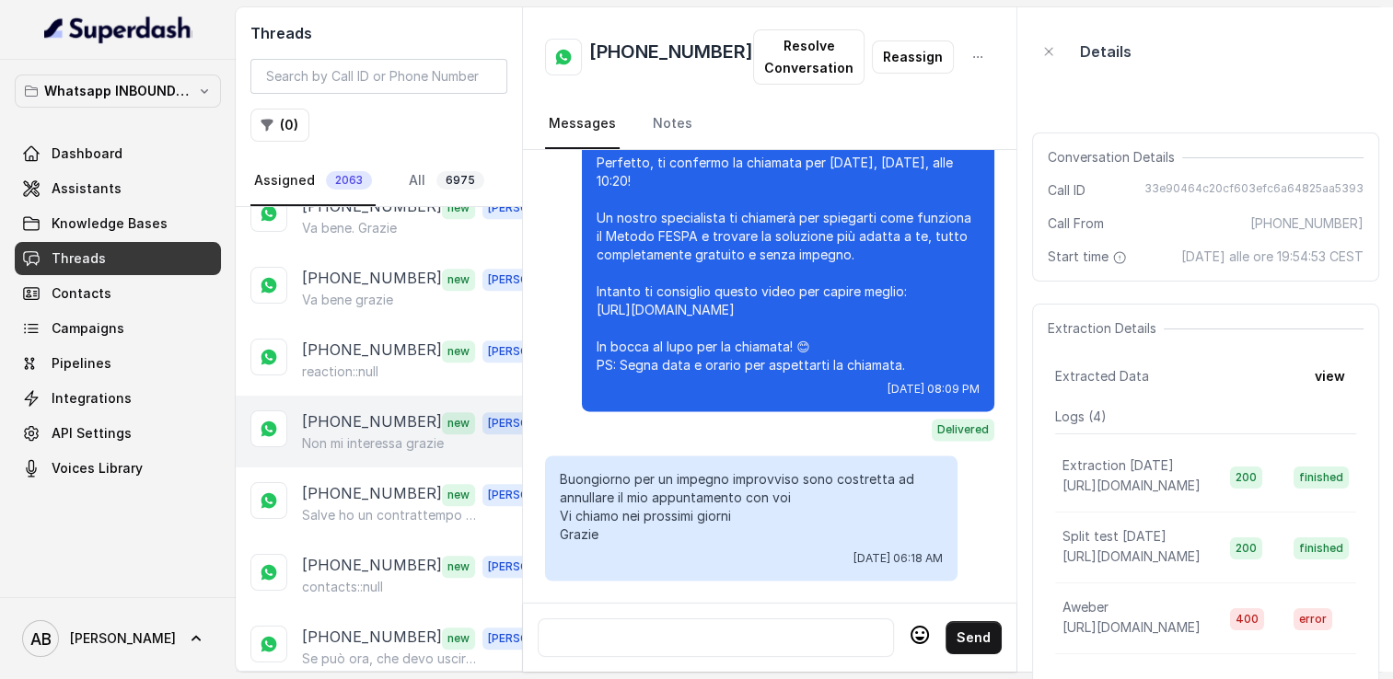
click at [354, 435] on p "Non mi interessa grazie" at bounding box center [373, 444] width 142 height 18
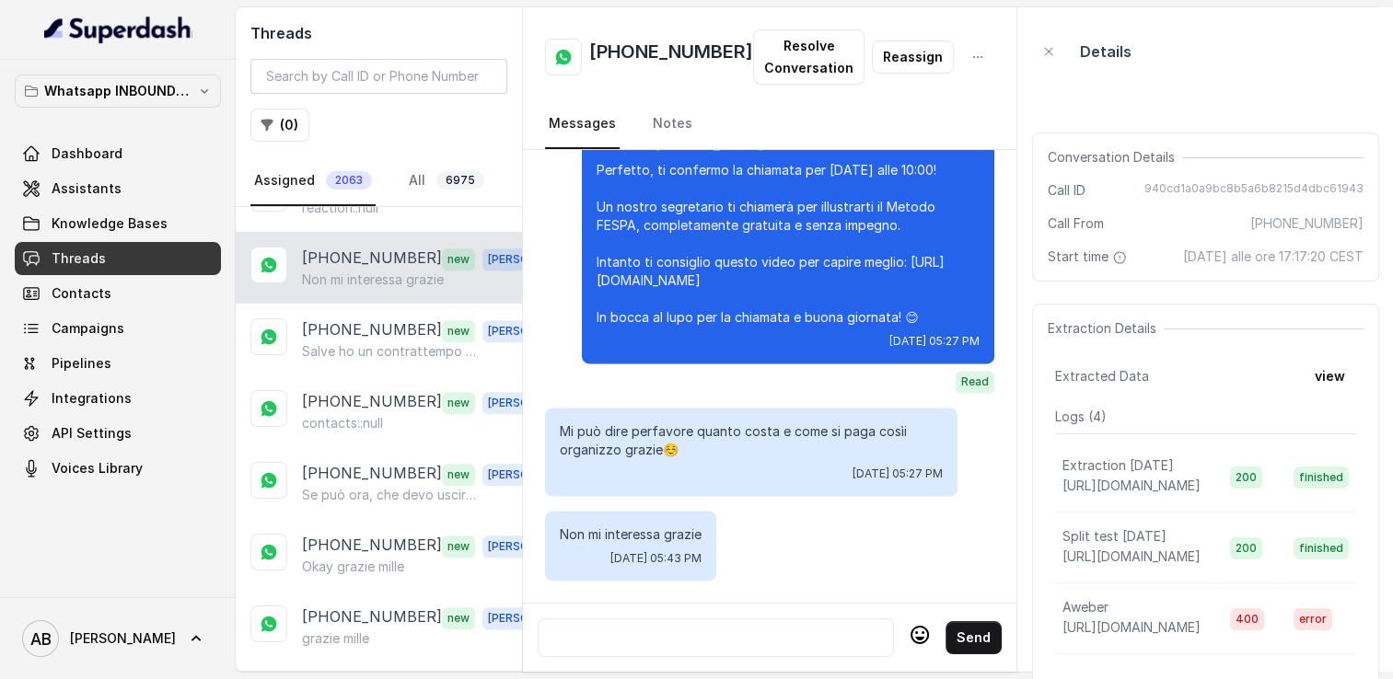
scroll to position [2213, 0]
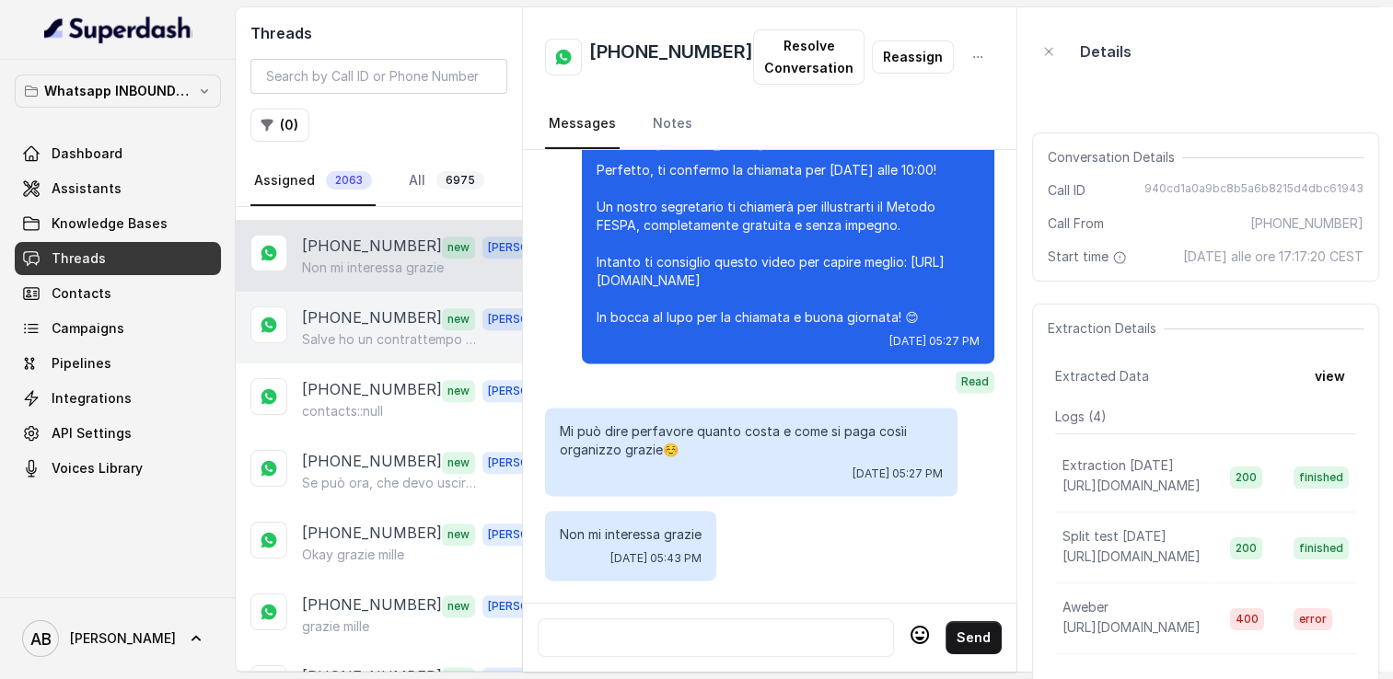
click at [363, 331] on p "Salve ho un contrattempo sono ancora a lavoro magari vi ricontatto nei prossimi…" at bounding box center [390, 340] width 177 height 18
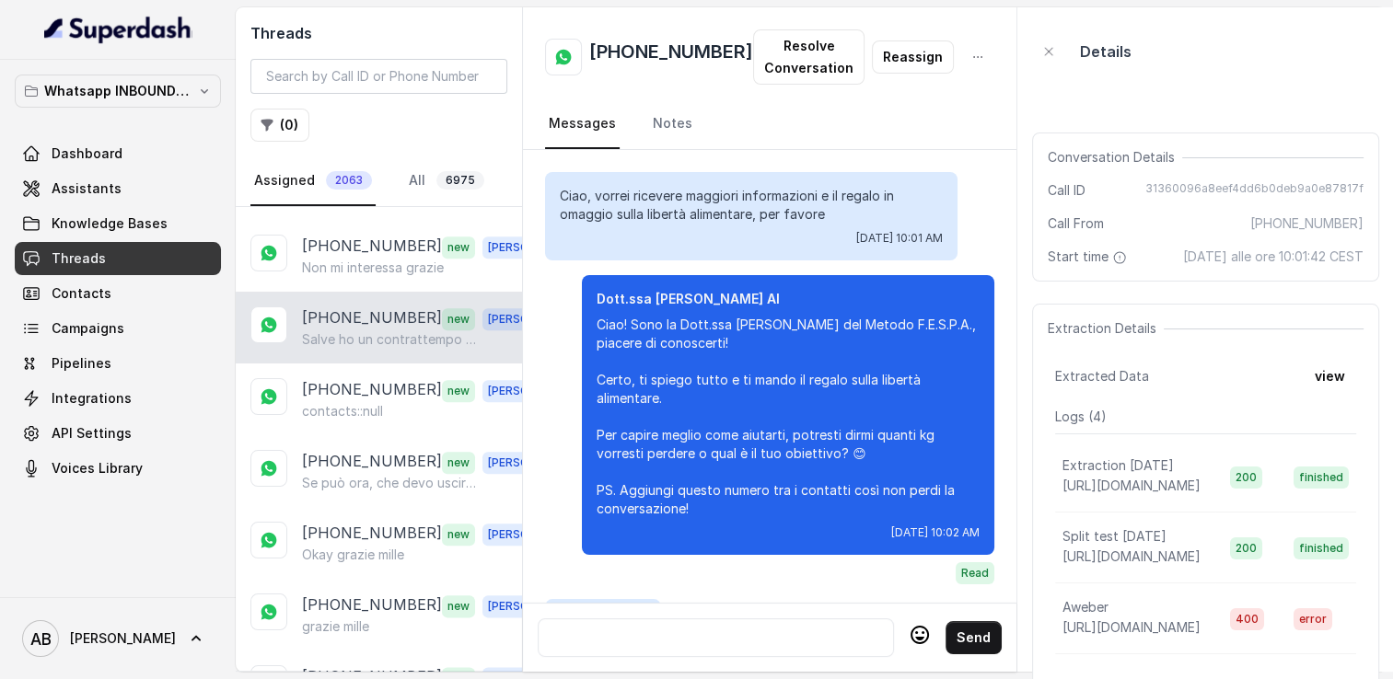
scroll to position [2165, 0]
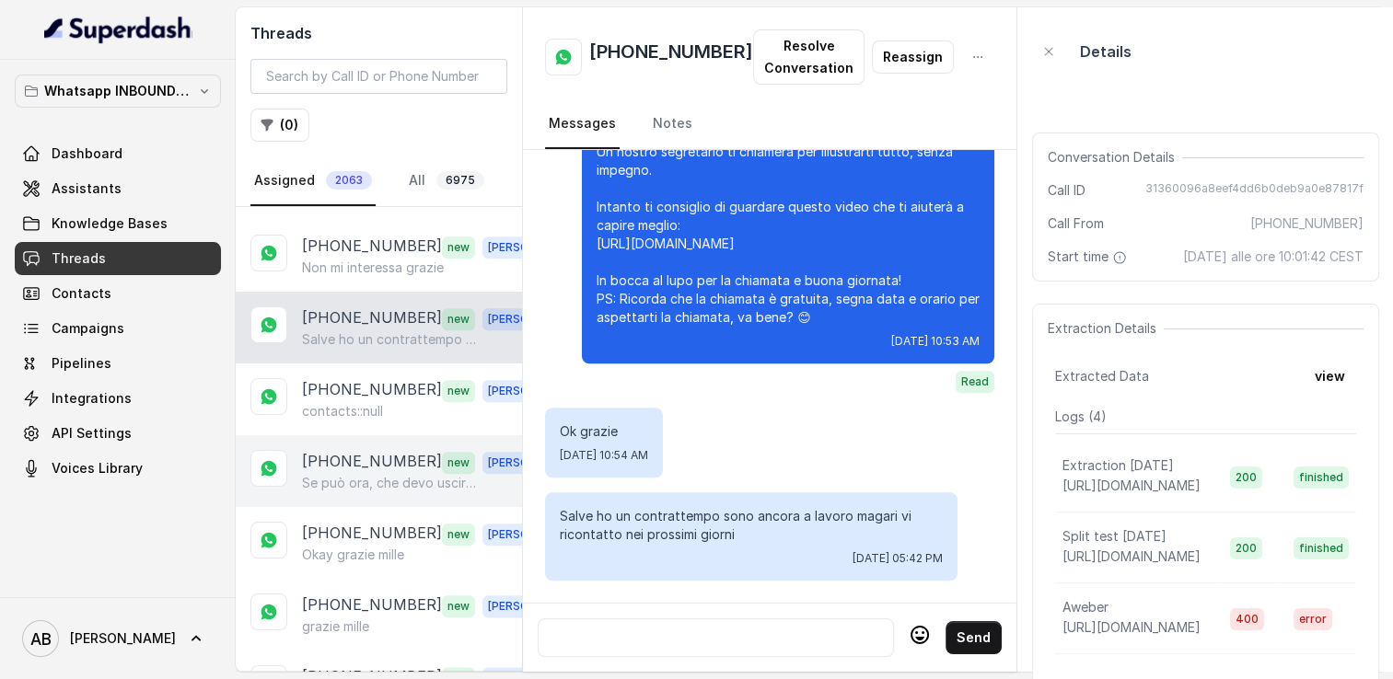
click at [409, 450] on p "[PHONE_NUMBER]" at bounding box center [372, 462] width 140 height 24
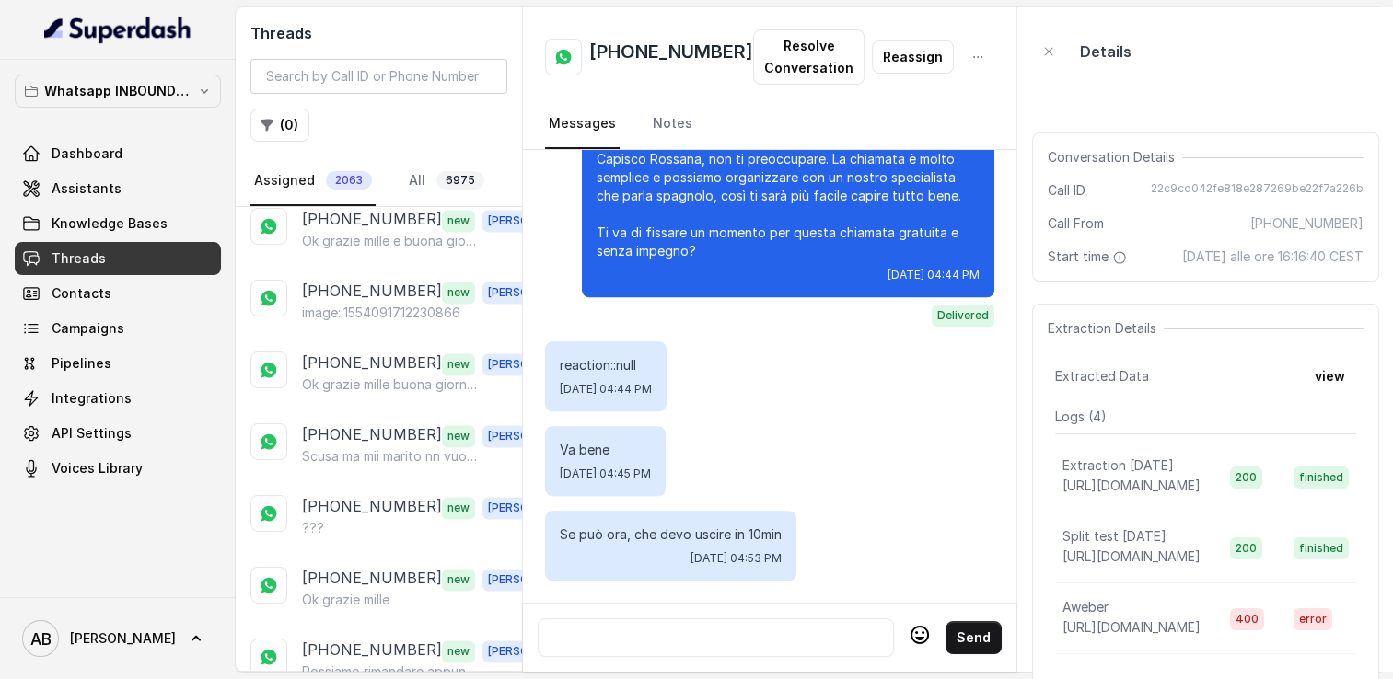
scroll to position [2754, 0]
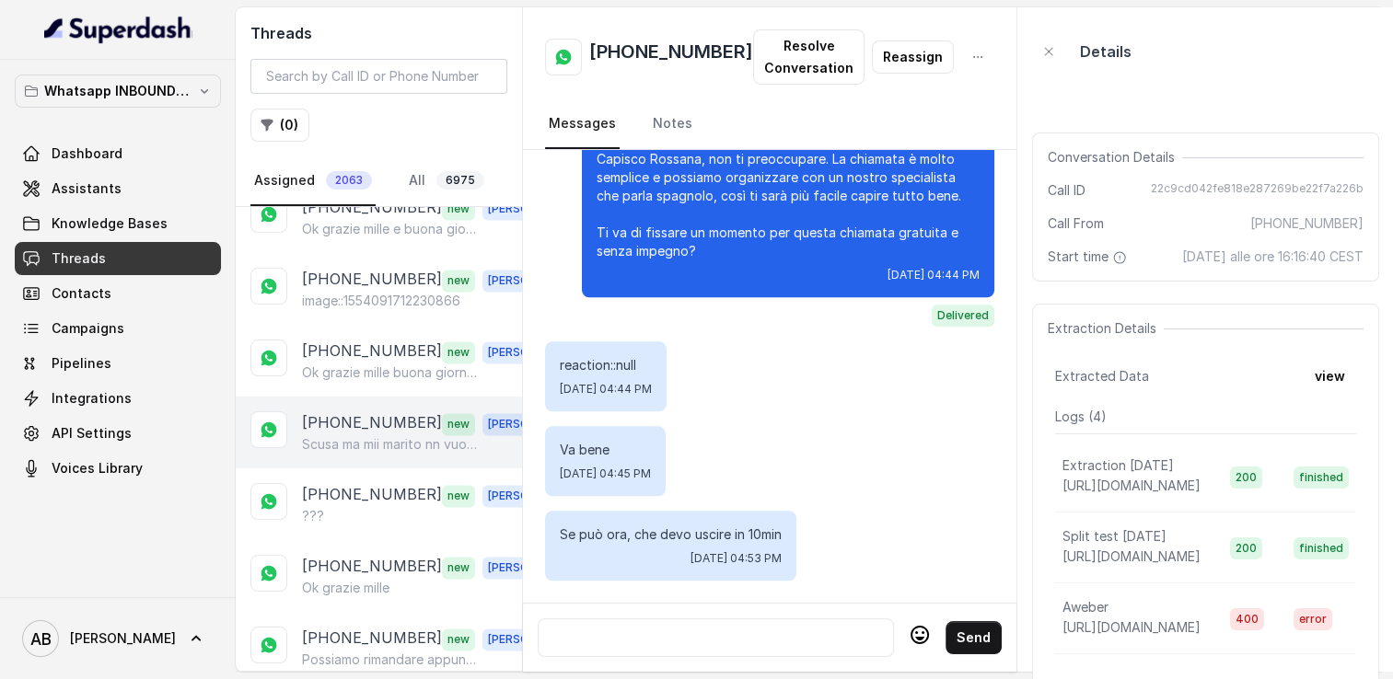
click at [388, 435] on p "Scusa ma mii marito nn vuole che ci sentiamo" at bounding box center [390, 444] width 177 height 18
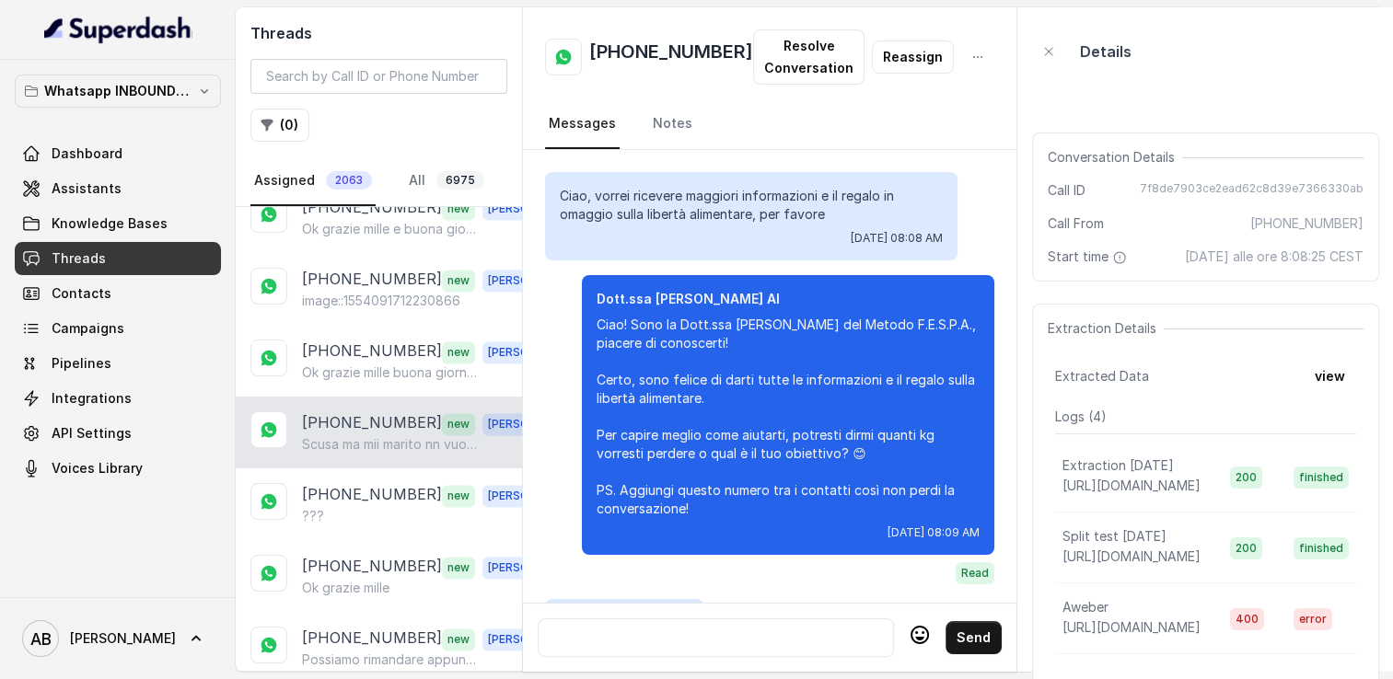
scroll to position [2640, 0]
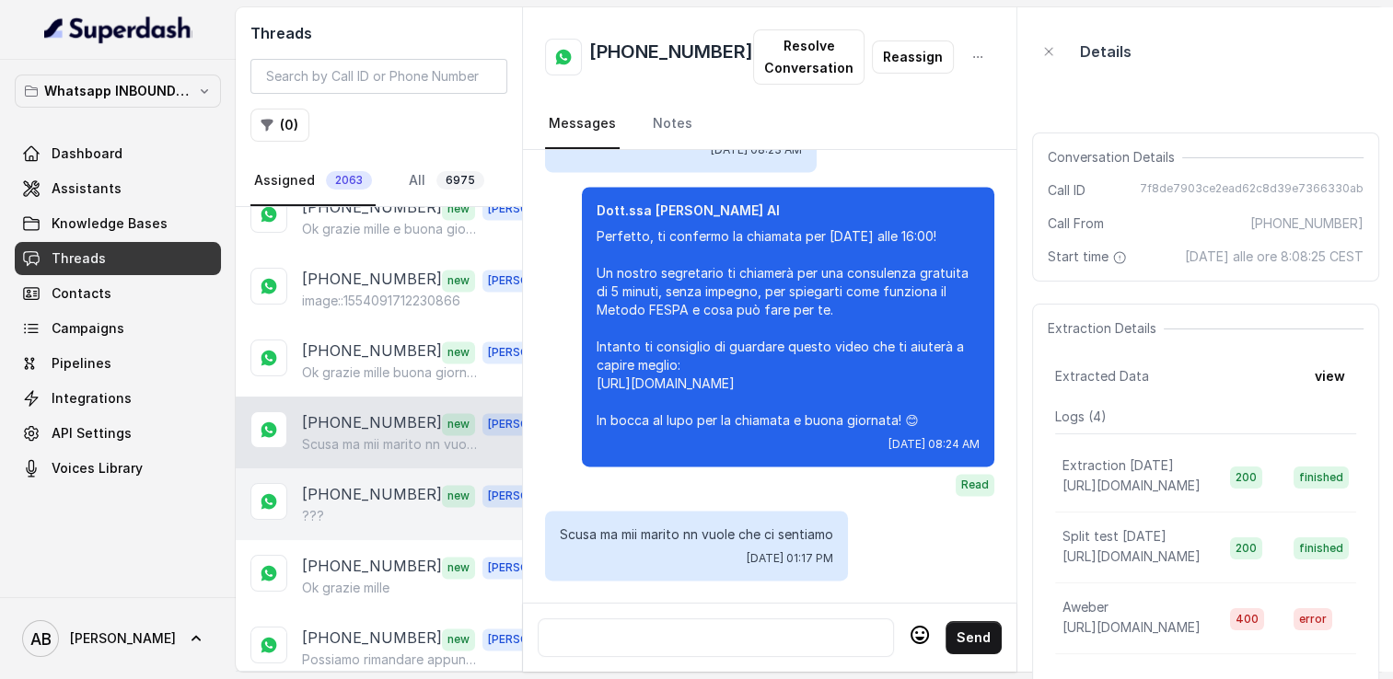
click at [468, 497] on div "[PHONE_NUMBER] new [PERSON_NAME] ???" at bounding box center [379, 505] width 286 height 72
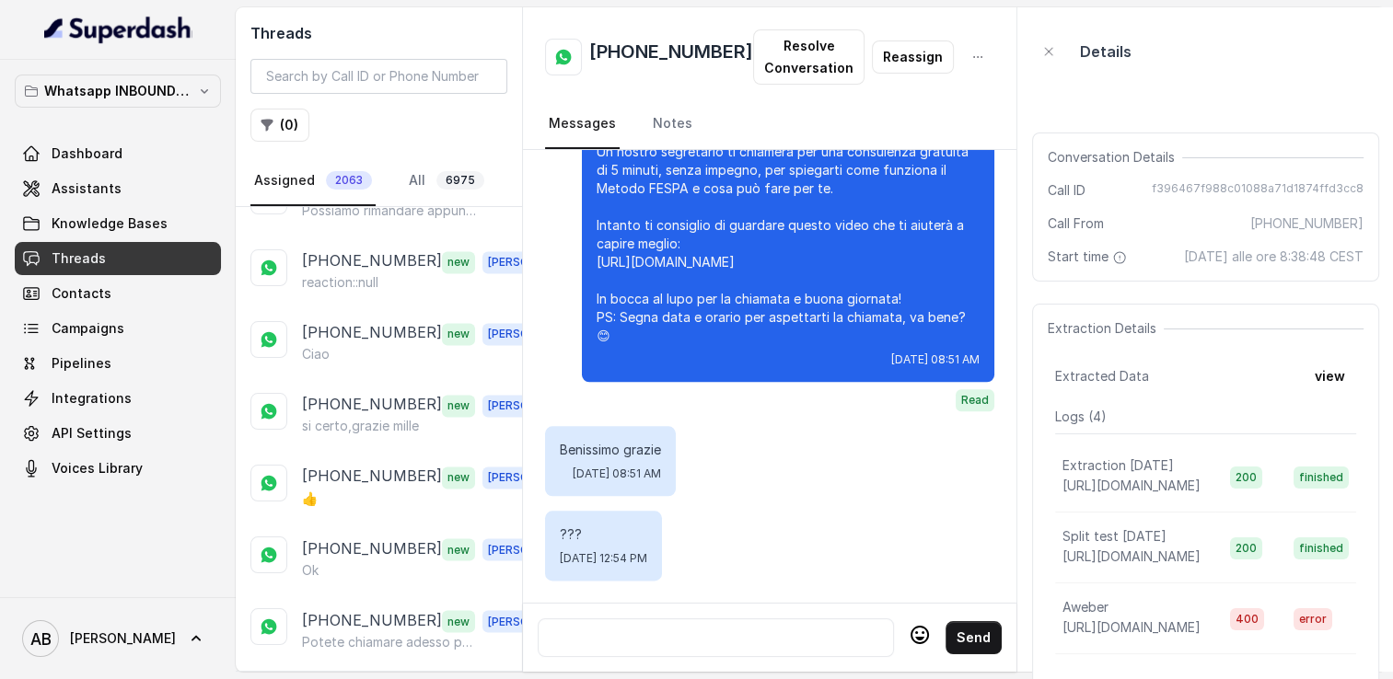
scroll to position [3210, 0]
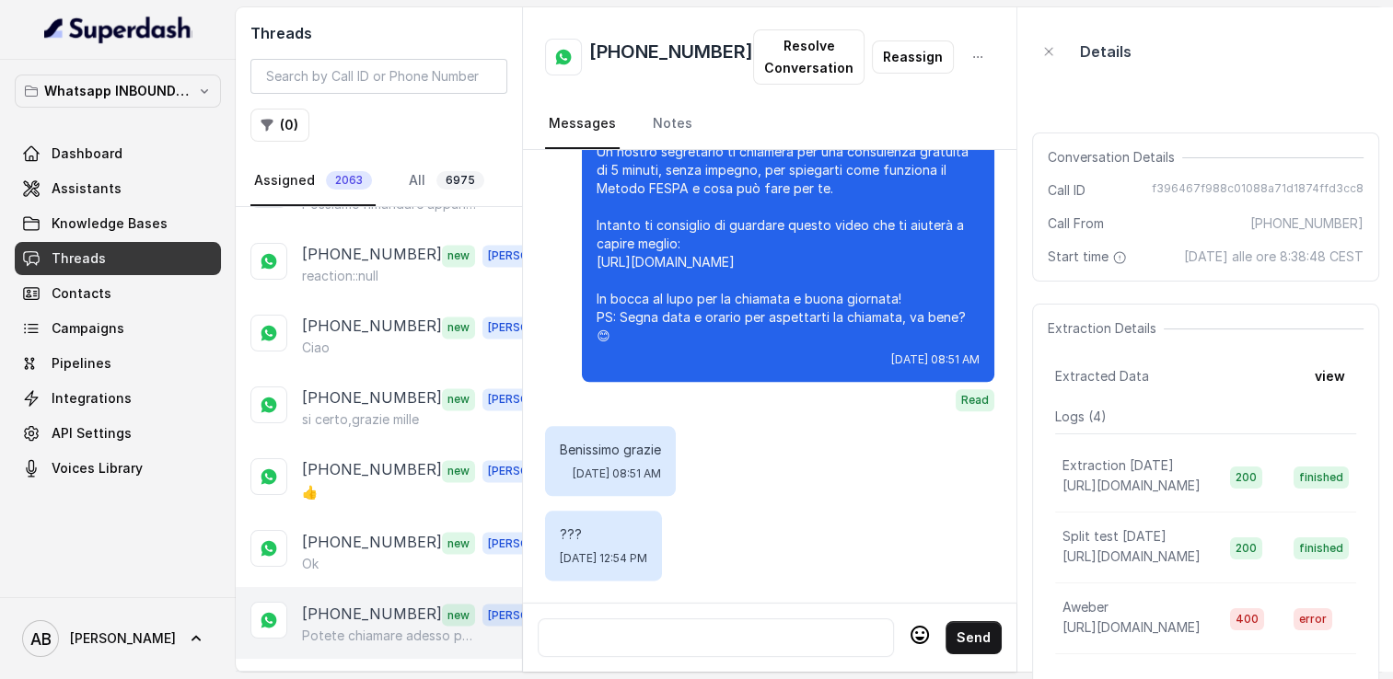
click at [371, 602] on p "[PHONE_NUMBER]" at bounding box center [372, 614] width 140 height 24
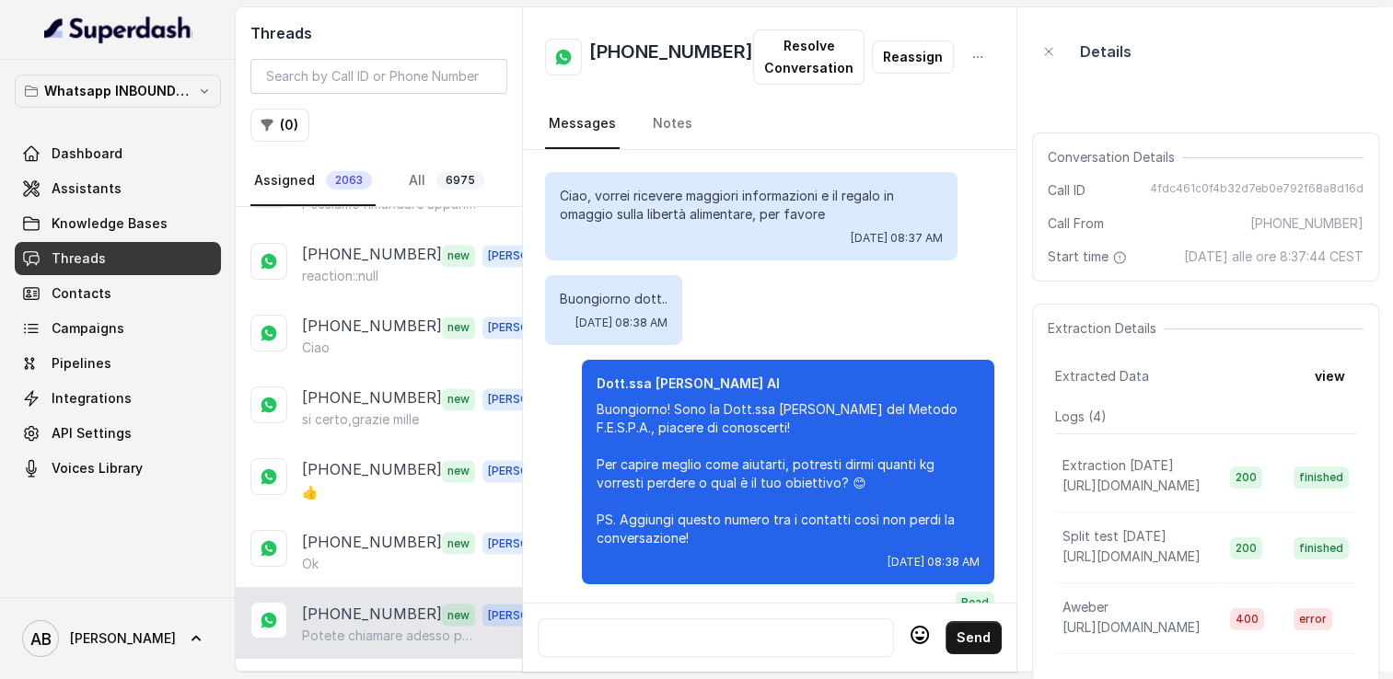
scroll to position [4007, 0]
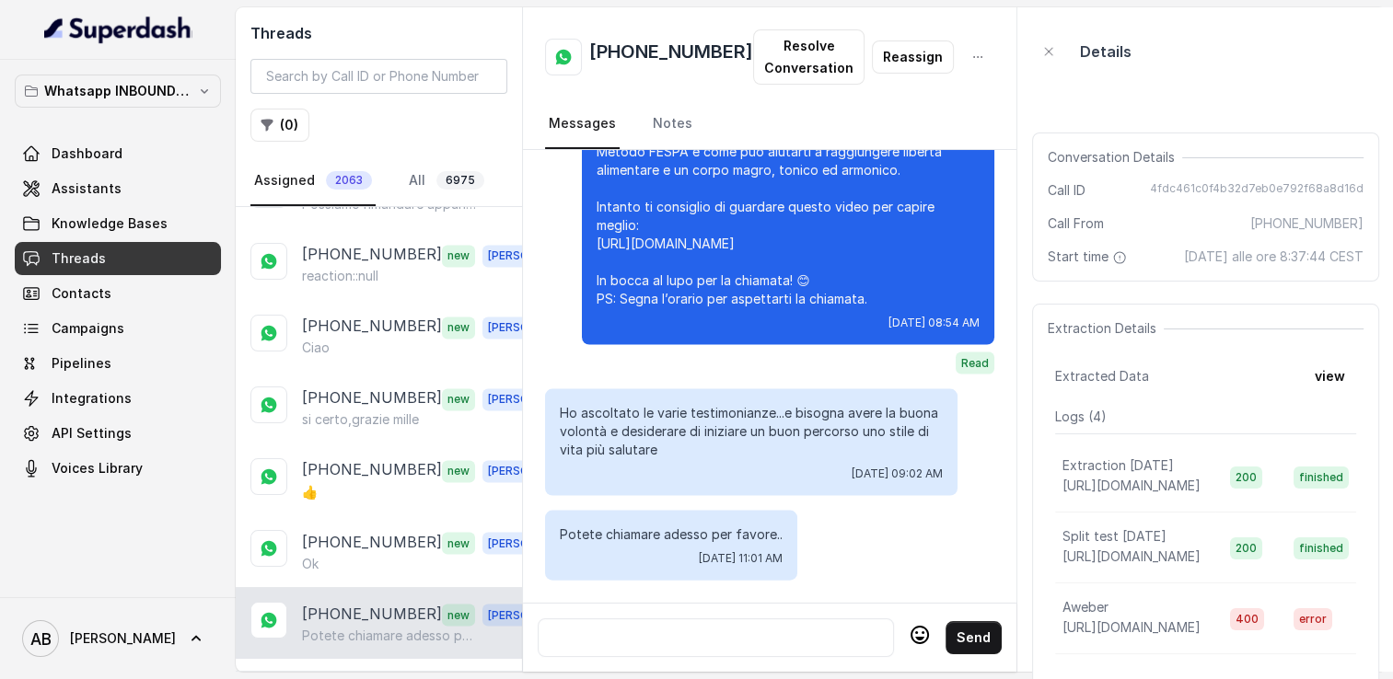
click at [368, 674] on p "Load more conversations" at bounding box center [379, 685] width 180 height 22
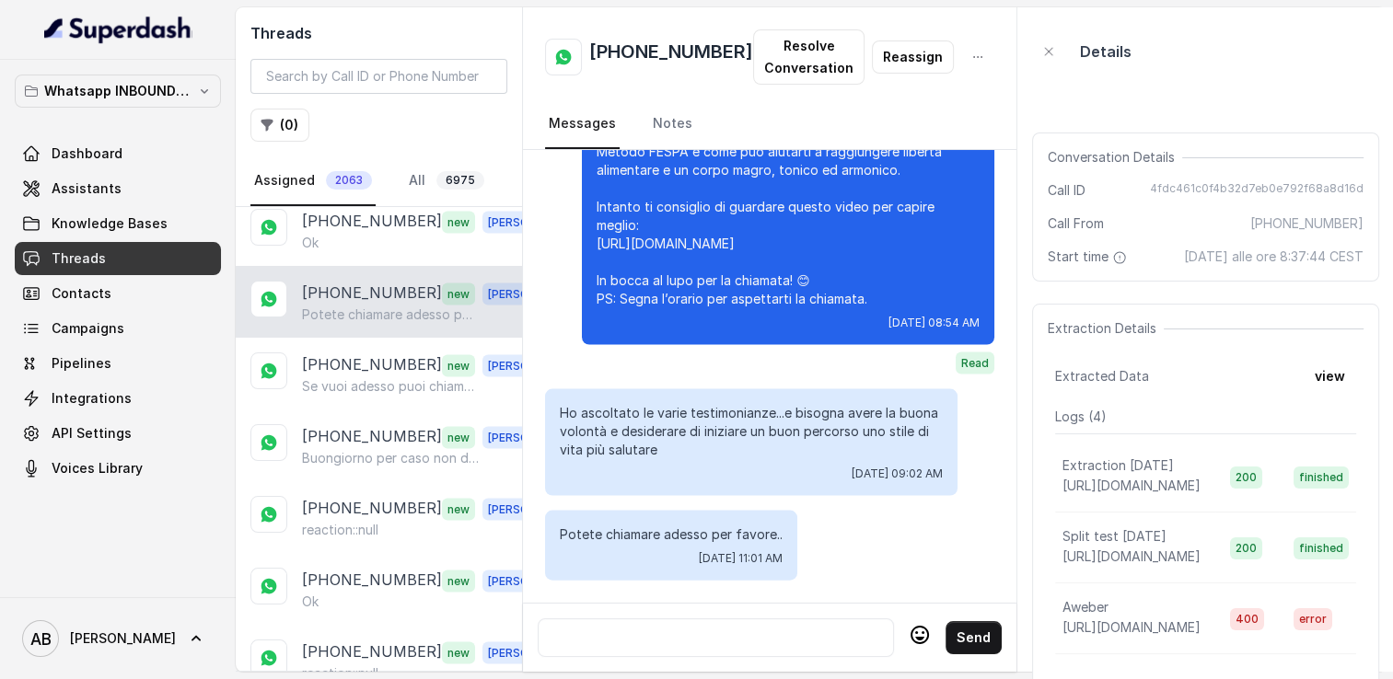
scroll to position [3582, 0]
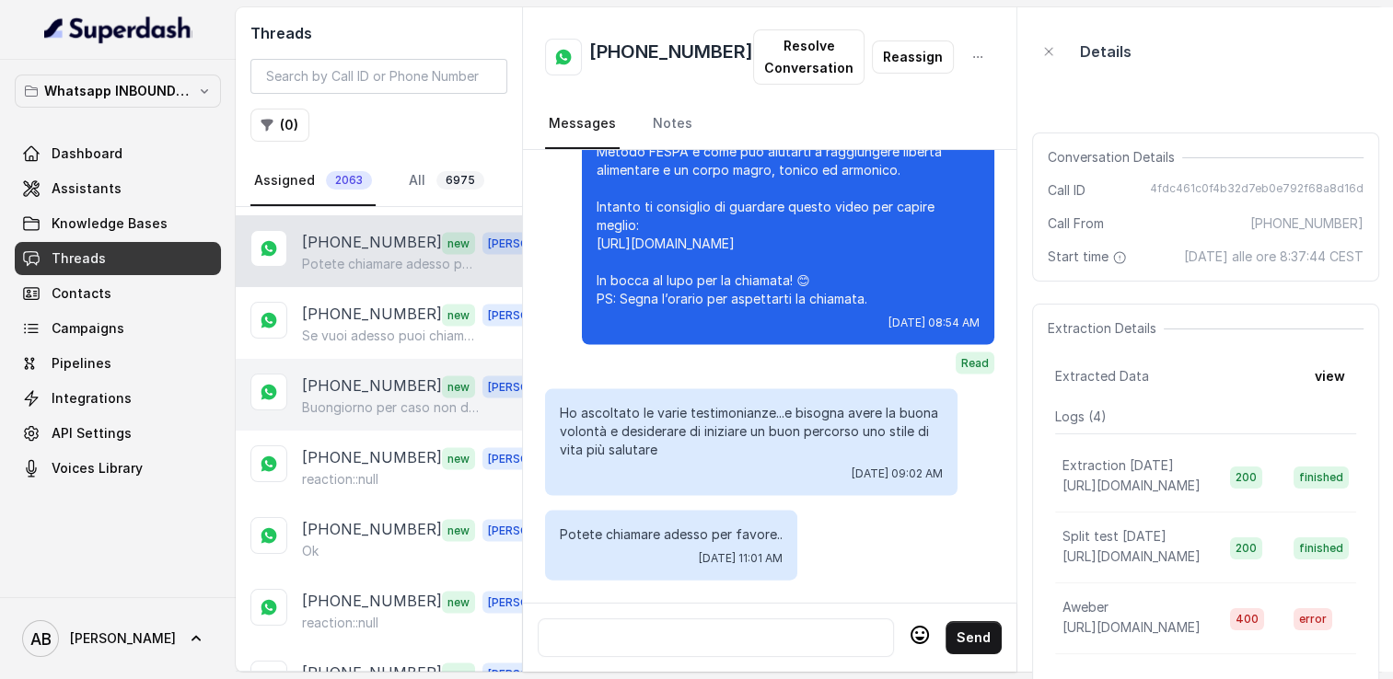
click at [365, 374] on p "[PHONE_NUMBER]" at bounding box center [372, 386] width 140 height 24
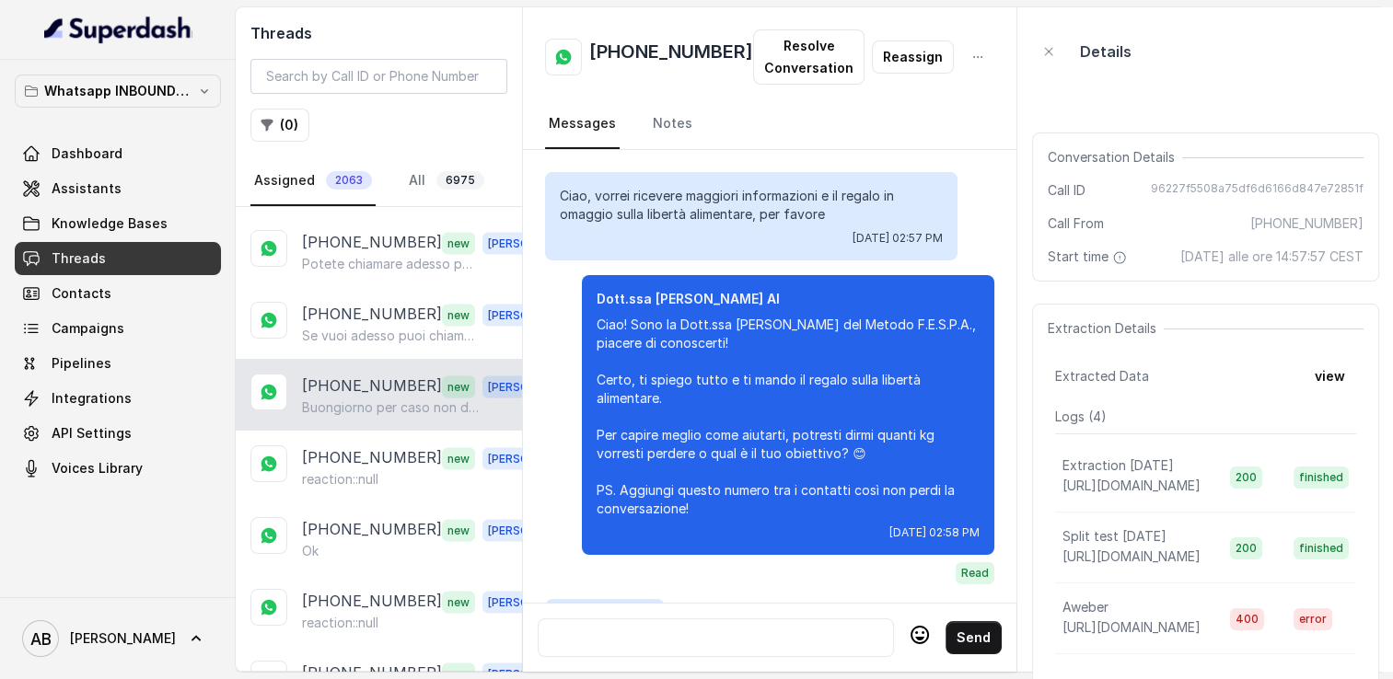
scroll to position [3344, 0]
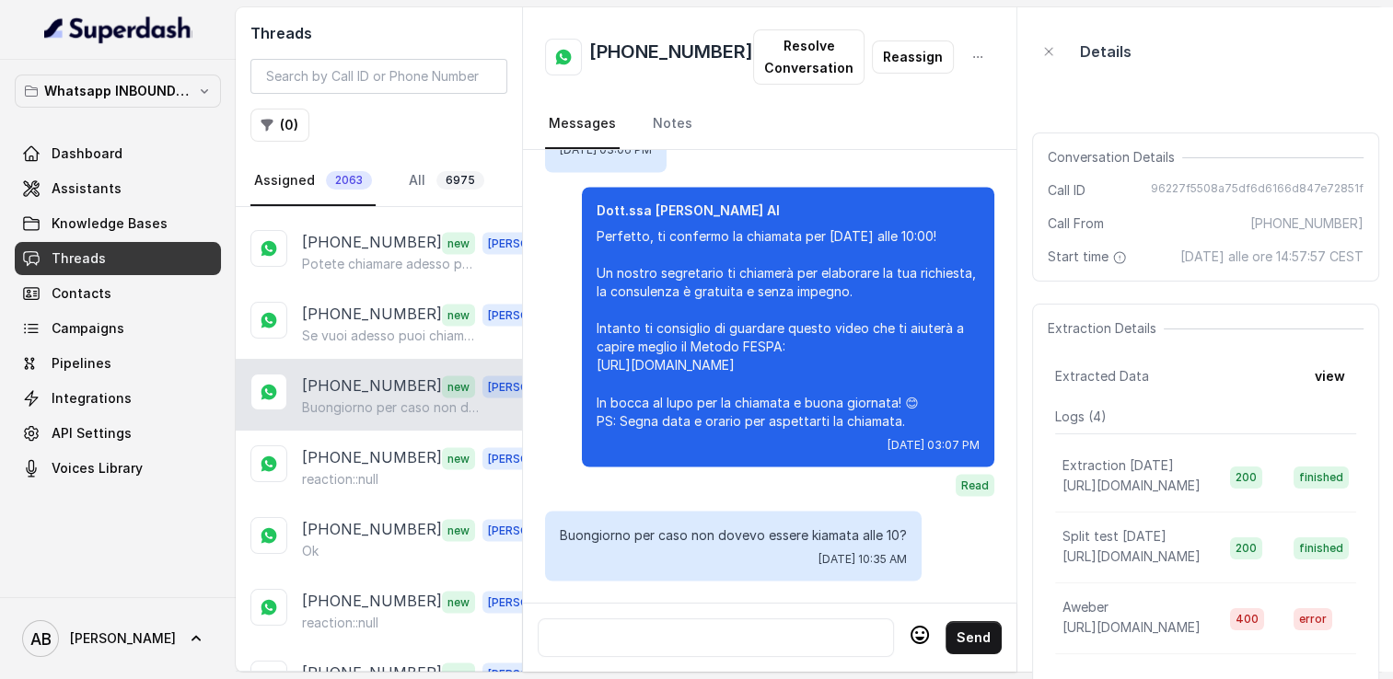
click at [641, 48] on h2 "[PHONE_NUMBER]" at bounding box center [671, 57] width 164 height 37
copy h2 "[PHONE_NUMBER]"
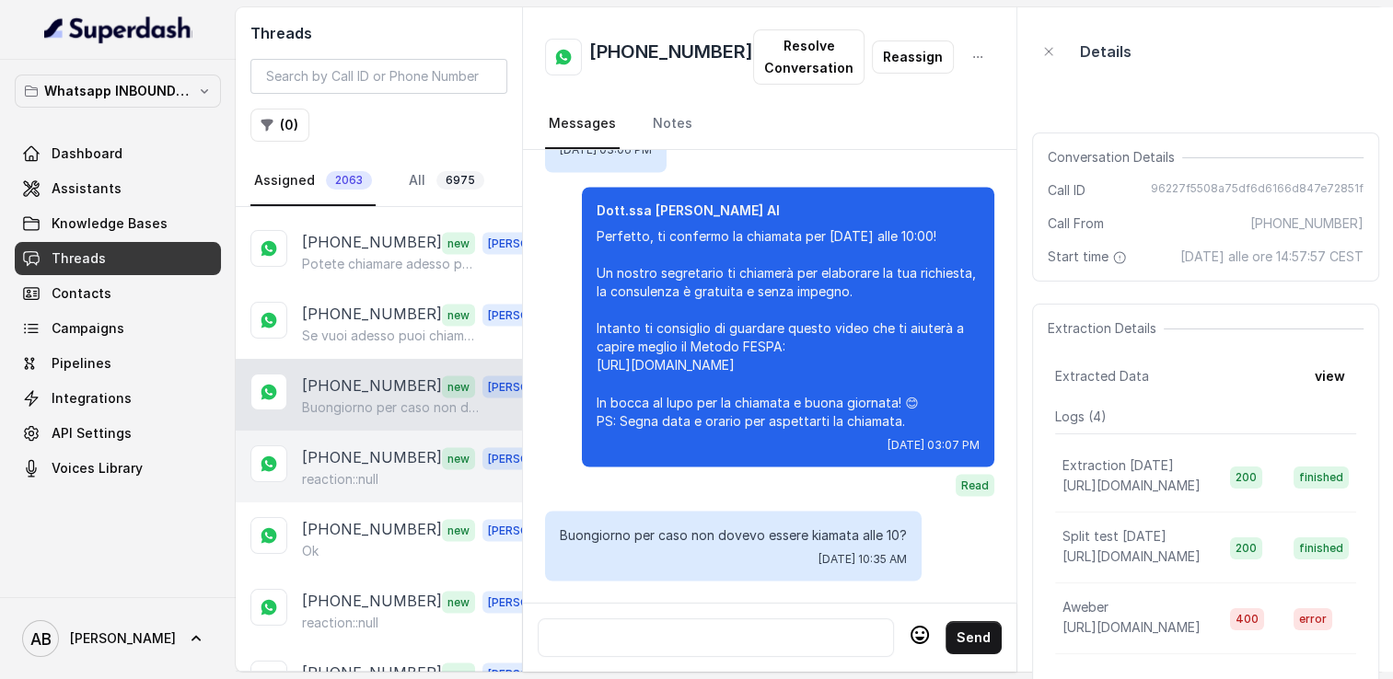
click at [356, 446] on p "[PHONE_NUMBER]" at bounding box center [372, 458] width 140 height 24
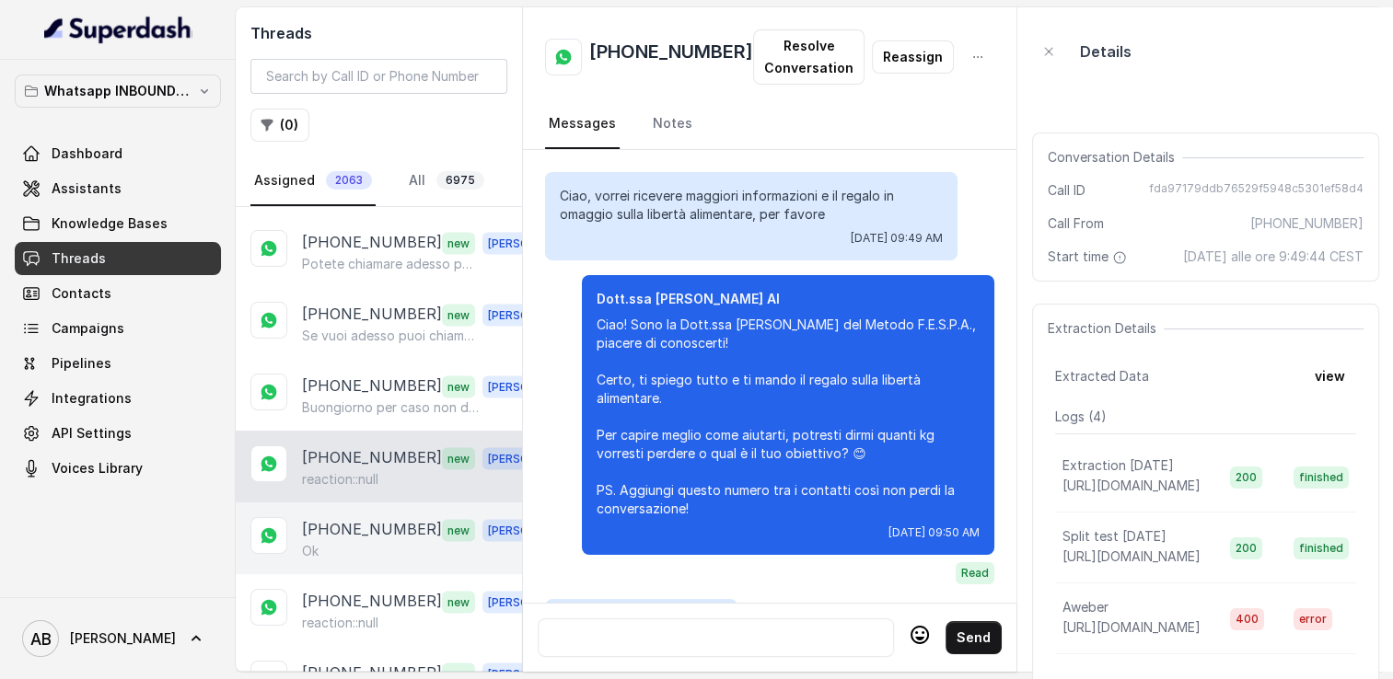
scroll to position [1720, 0]
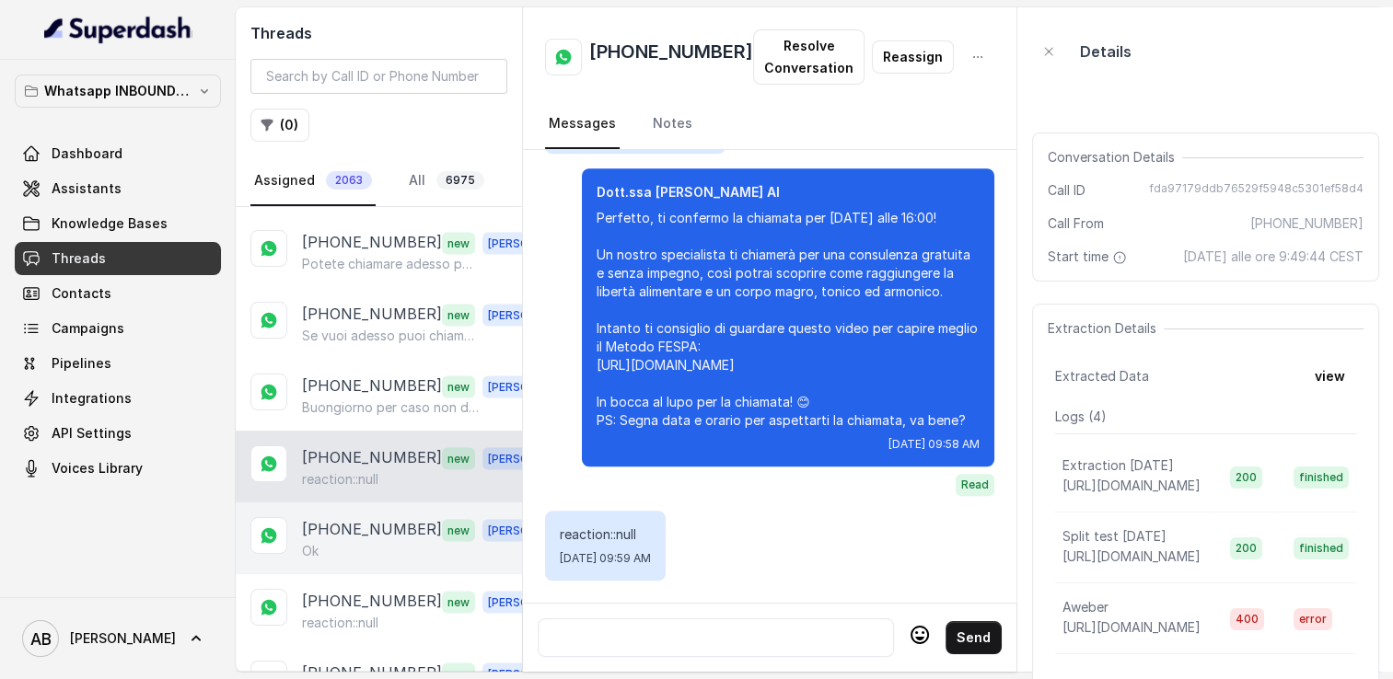
click at [360, 541] on div "Ok" at bounding box center [430, 550] width 257 height 18
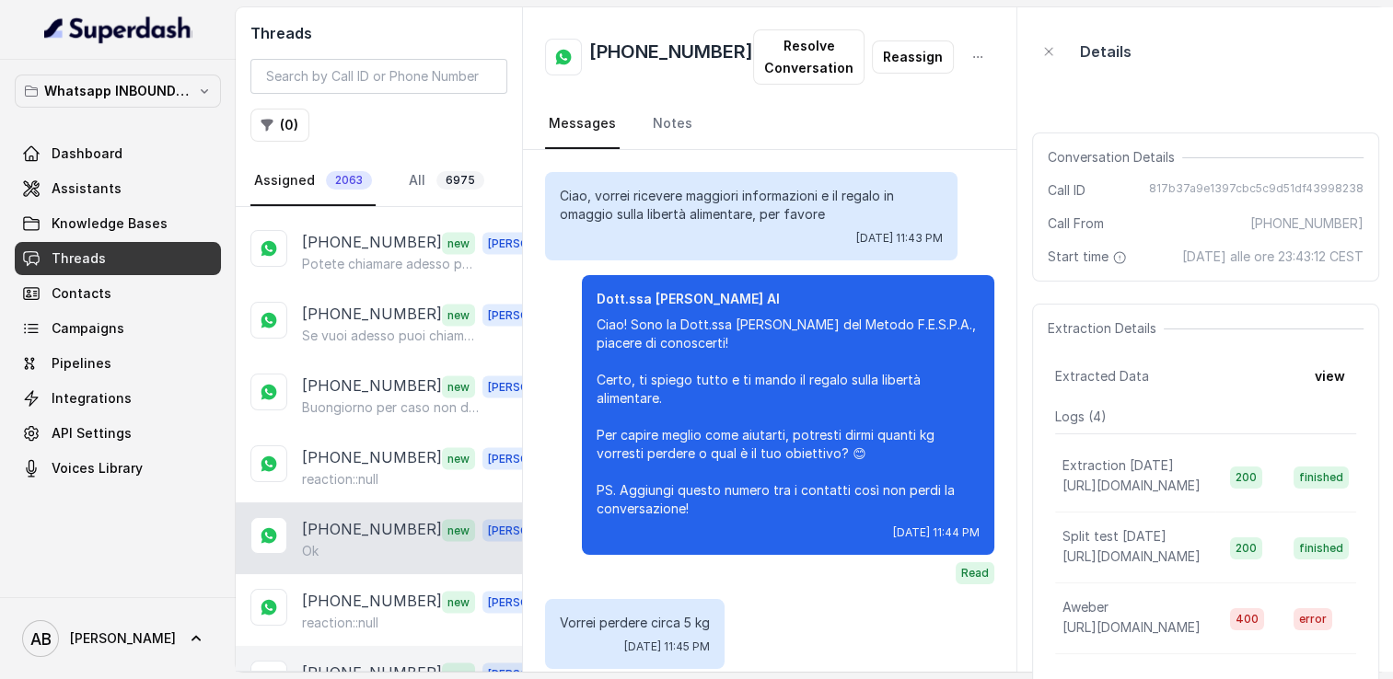
scroll to position [1929, 0]
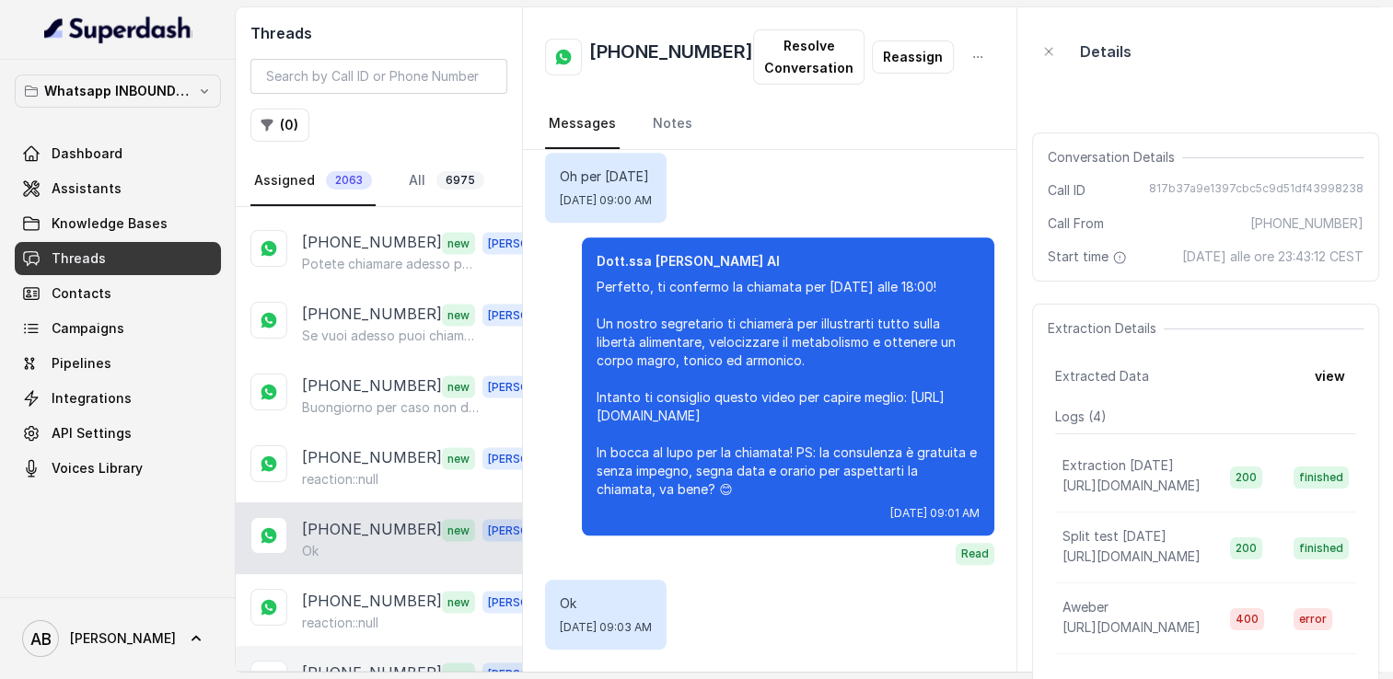
click at [357, 646] on div "[PHONE_NUMBER] new [PERSON_NAME] impegno" at bounding box center [379, 682] width 286 height 72
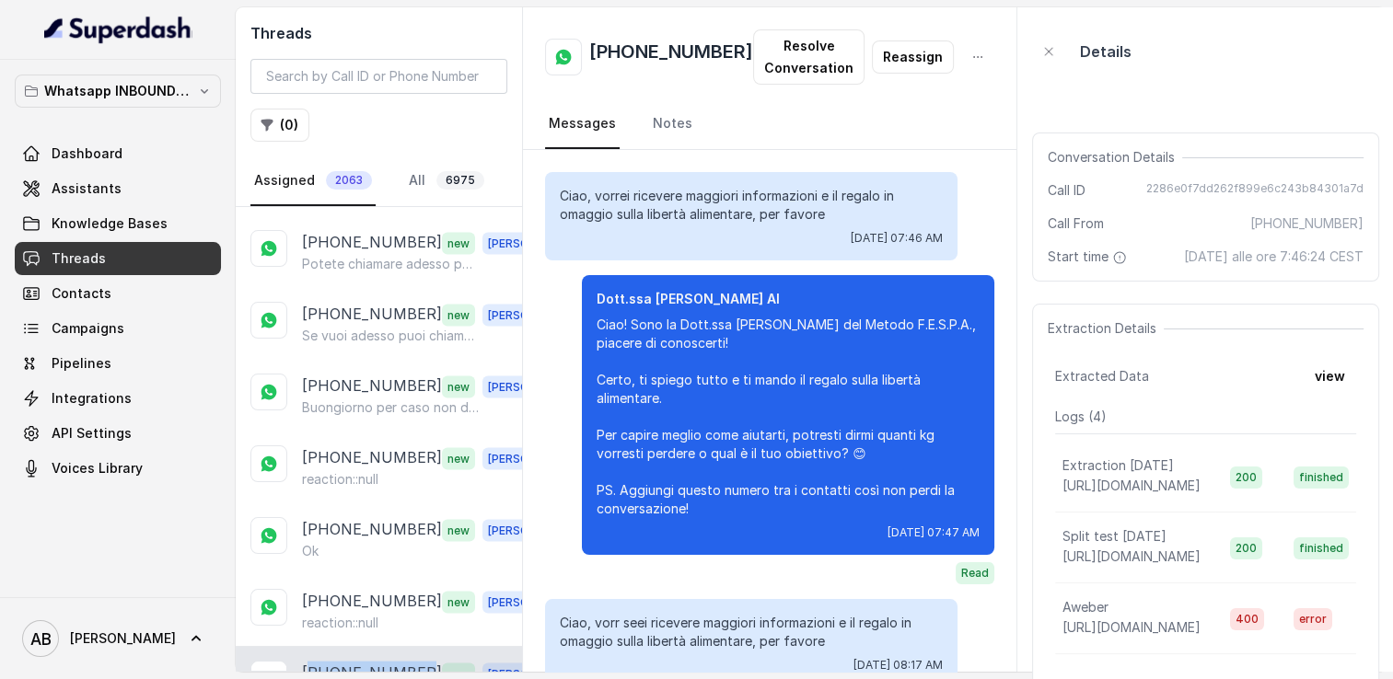
click at [357, 646] on div "[PHONE_NUMBER] new [PERSON_NAME] impegno" at bounding box center [379, 682] width 286 height 72
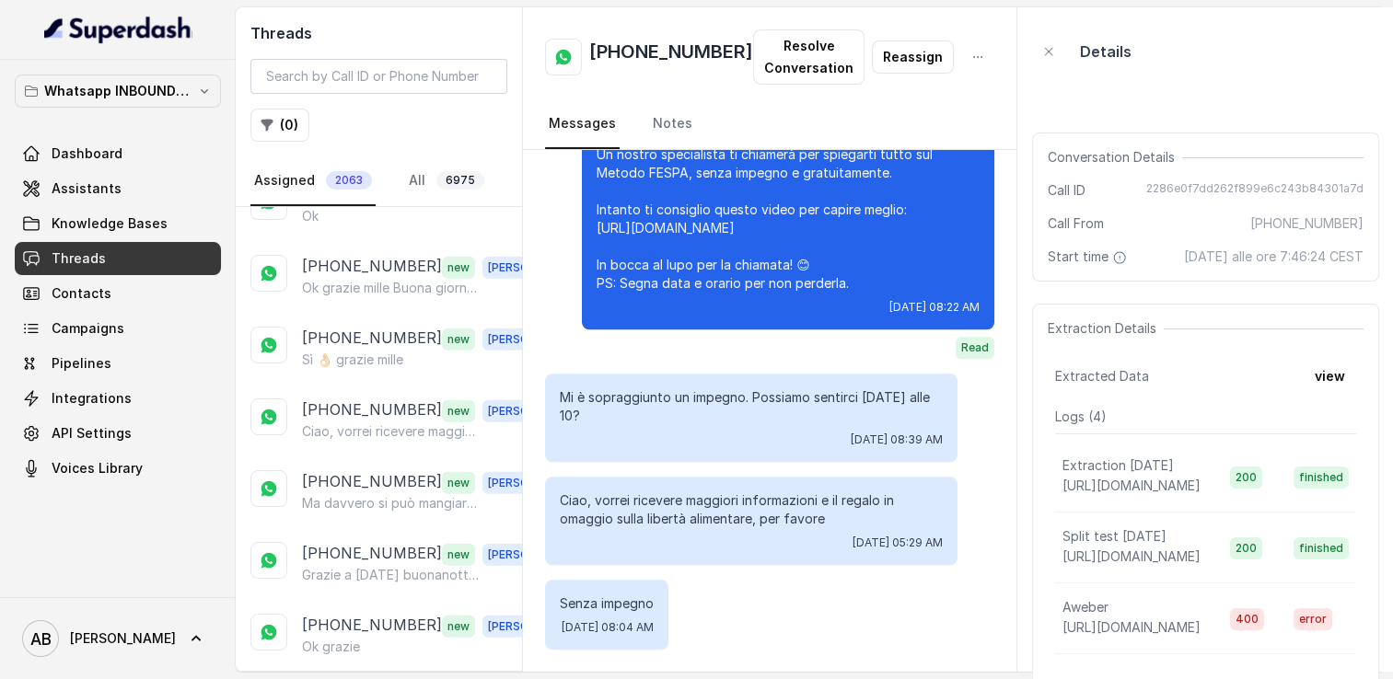
scroll to position [4457, 0]
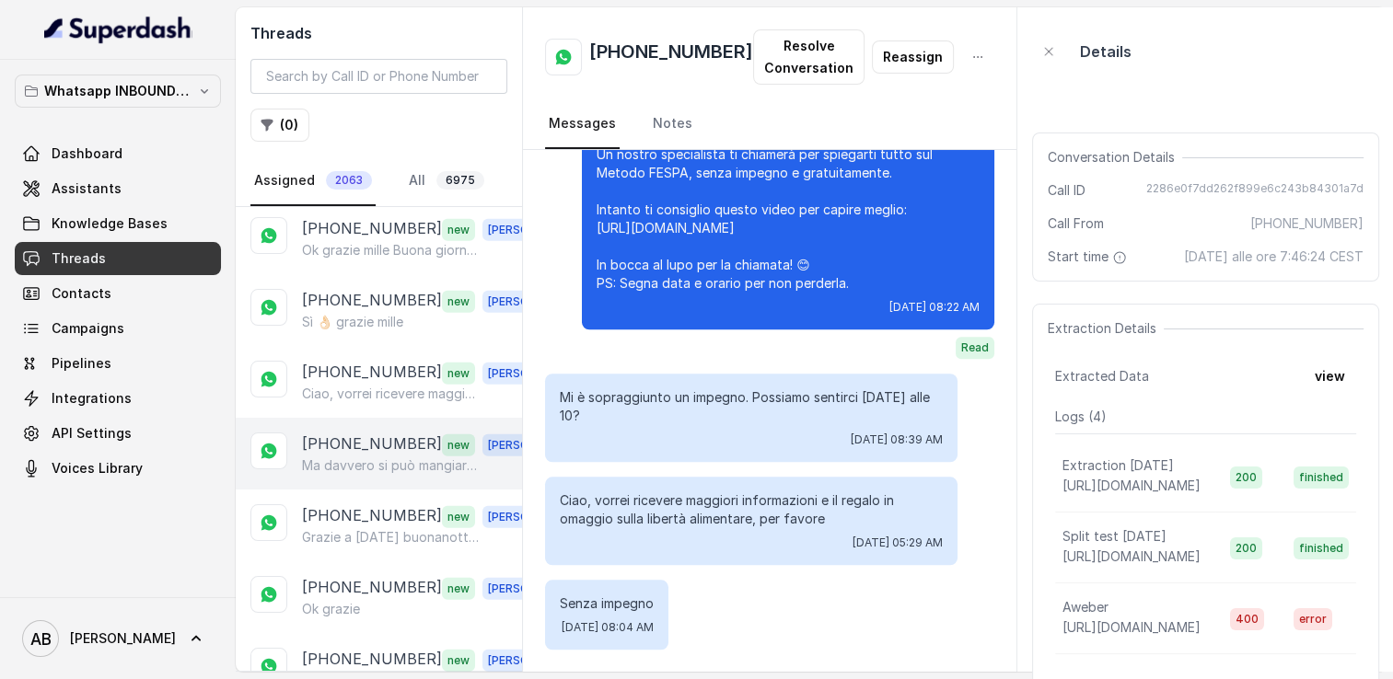
click at [391, 457] on p "Ma davvero si può mangiare la pasta? E in quanto tempo potrei perdere 20kg?" at bounding box center [390, 466] width 177 height 18
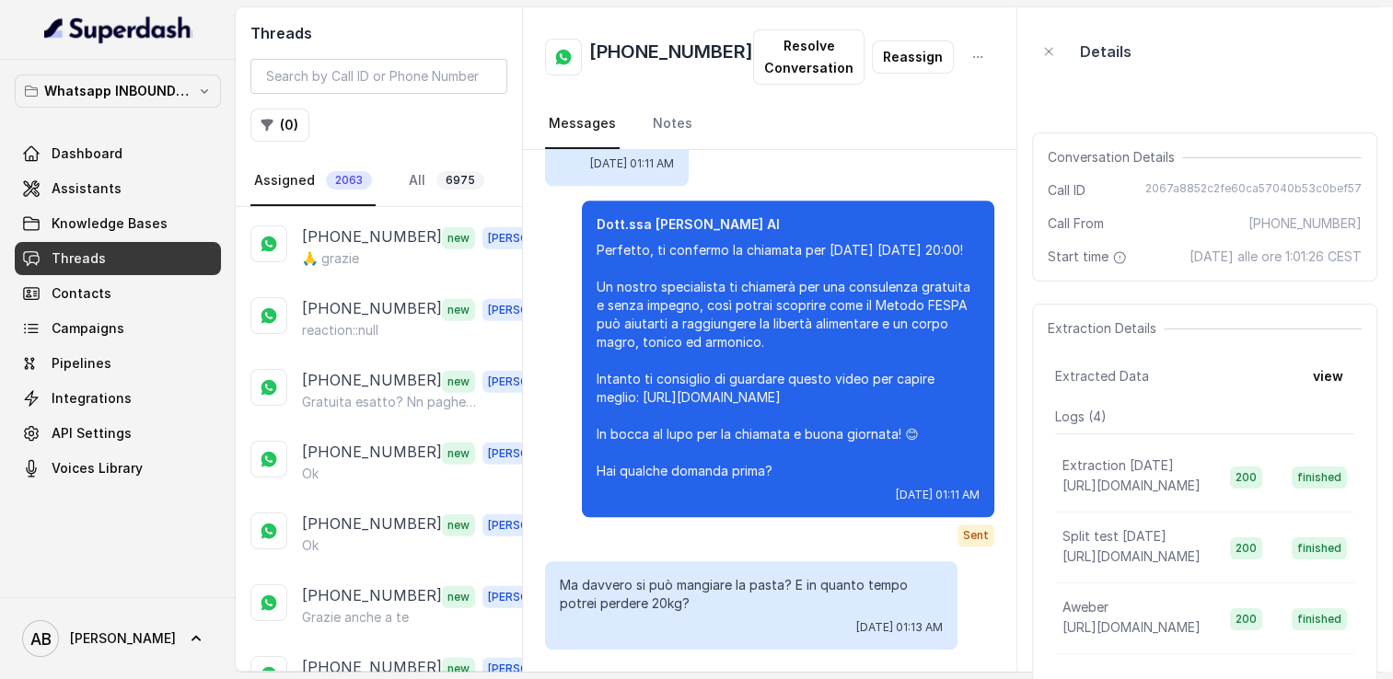
scroll to position [4904, 0]
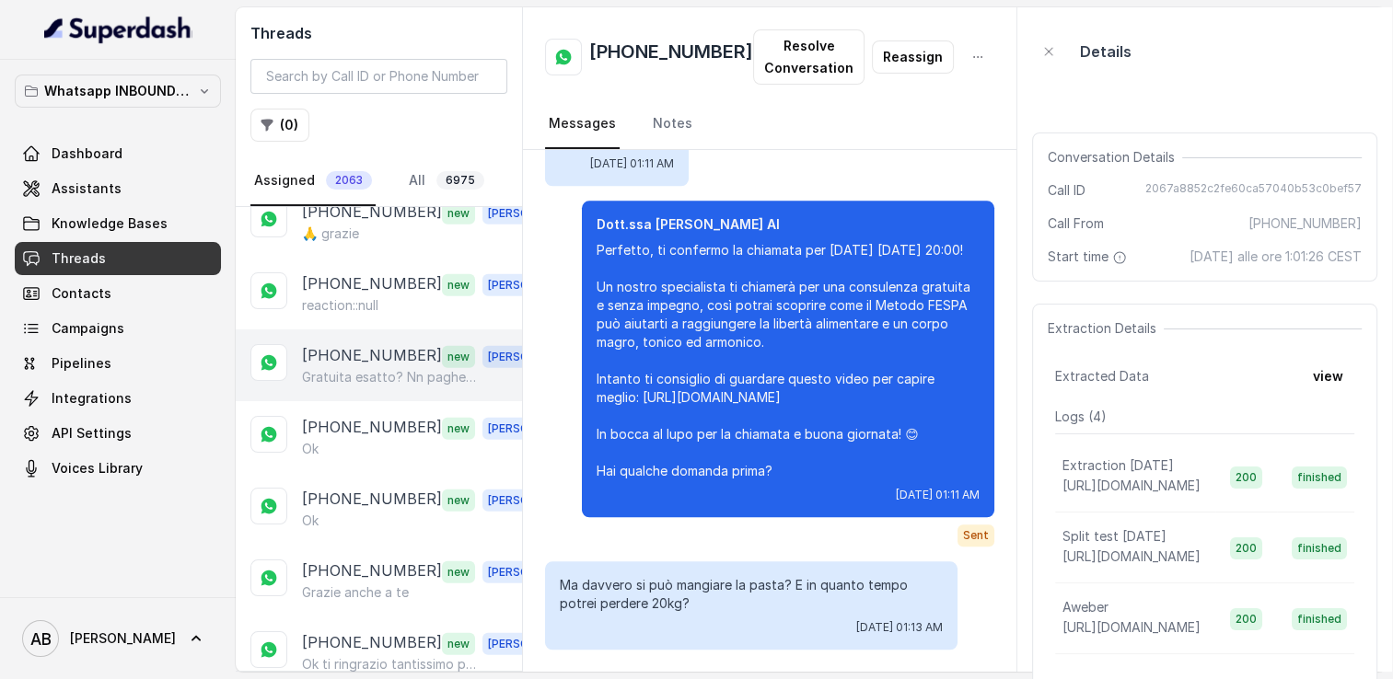
click at [342, 344] on p "[PHONE_NUMBER]" at bounding box center [372, 356] width 140 height 24
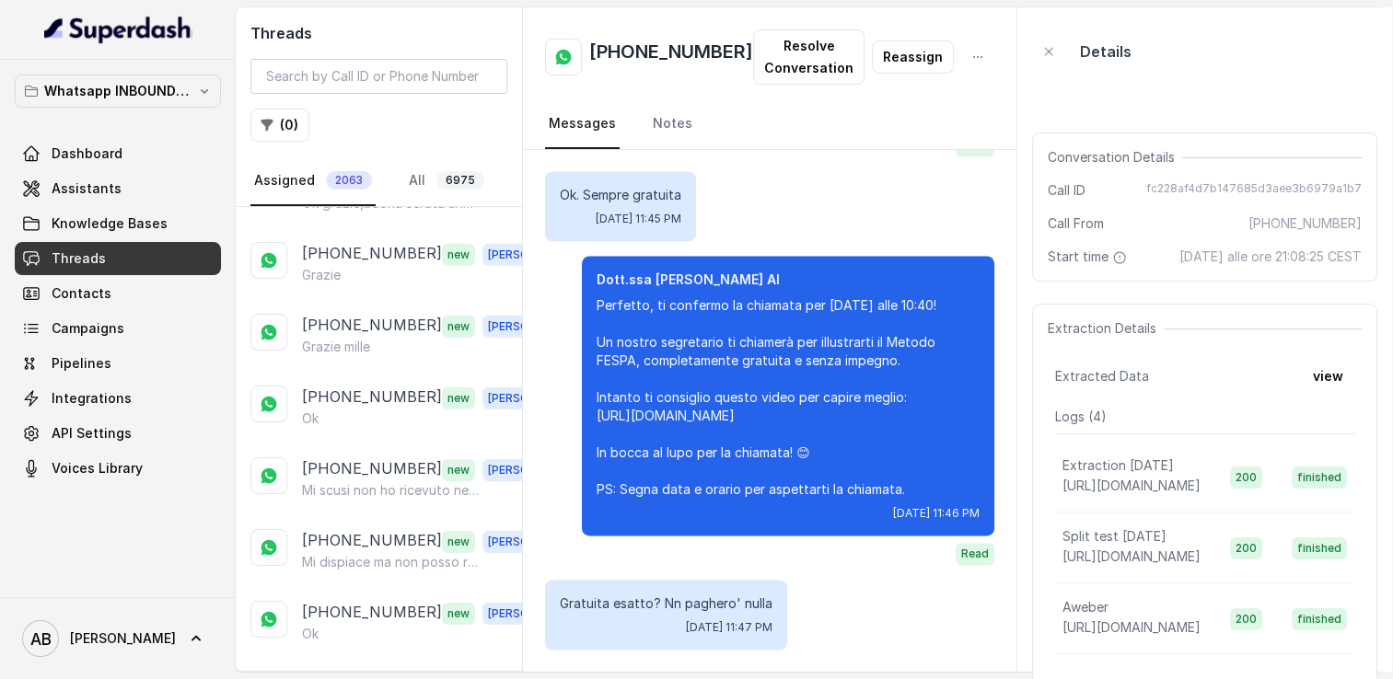
scroll to position [5893, 0]
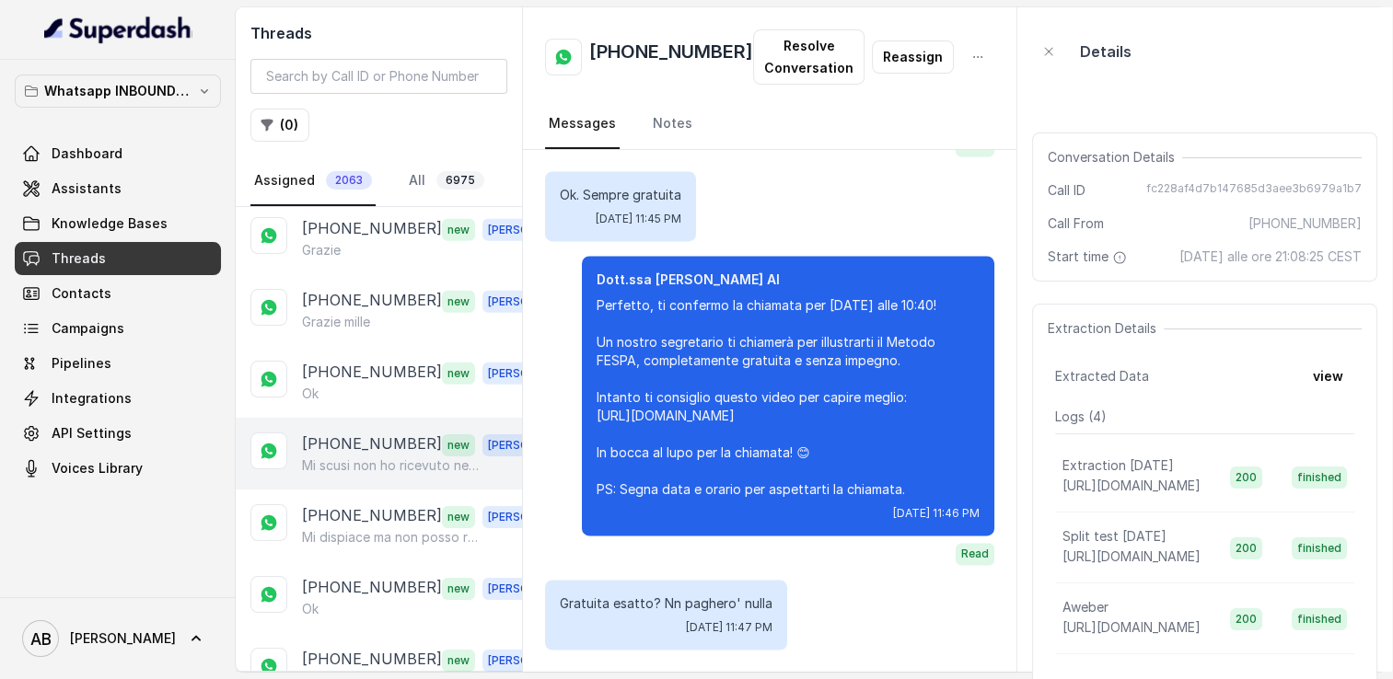
click at [339, 457] on p "Mi scusi non ho ricevuto nessuna telefonata.." at bounding box center [390, 466] width 177 height 18
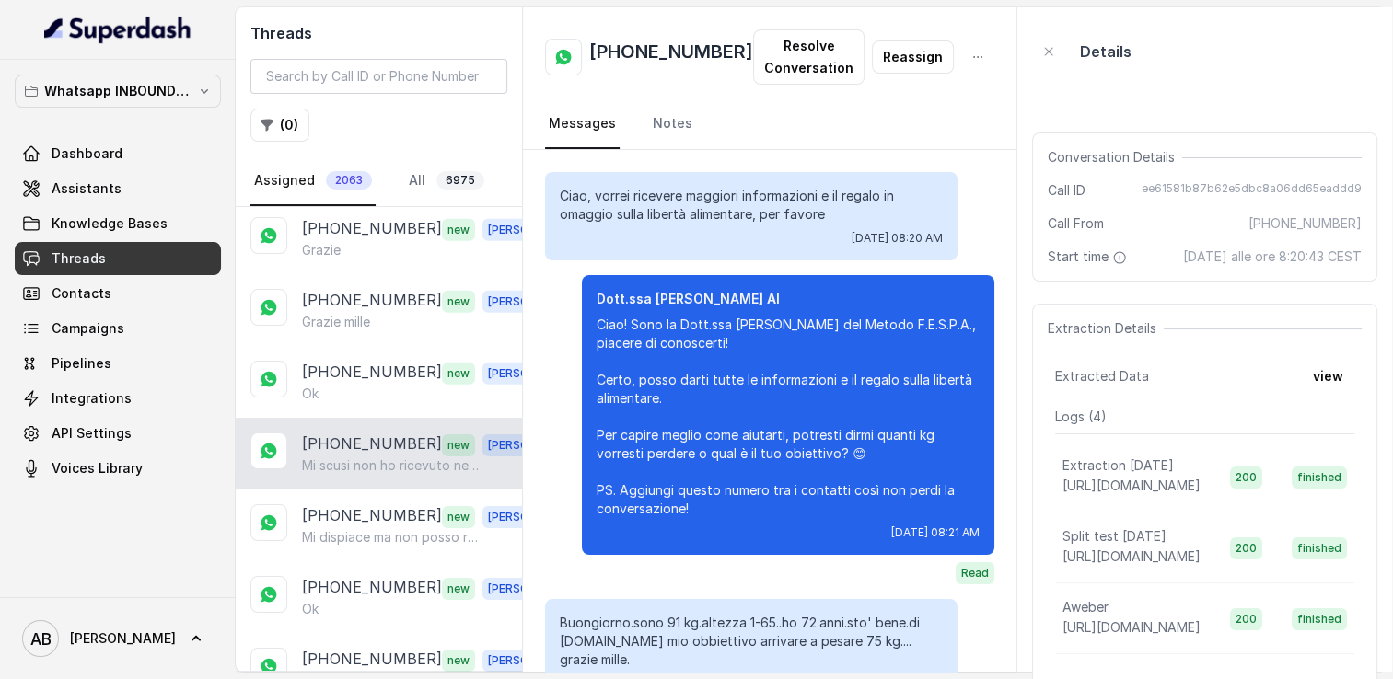
scroll to position [2329, 0]
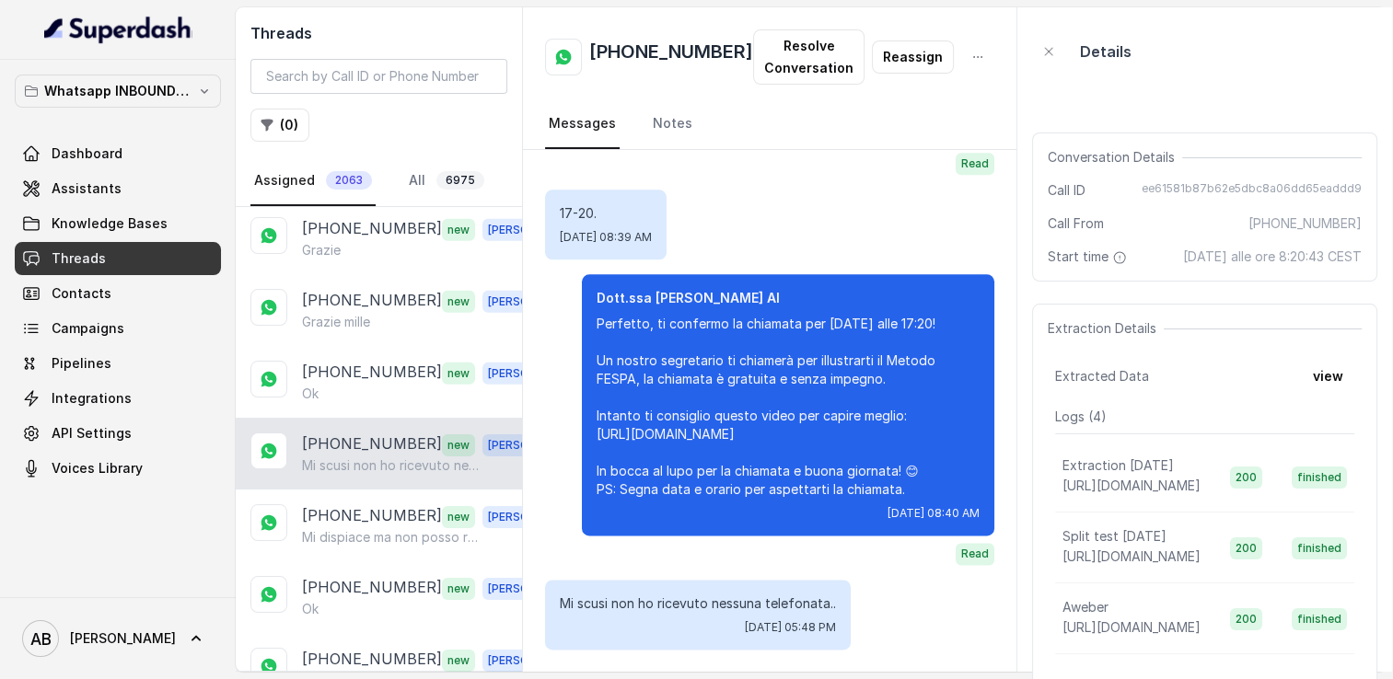
click at [652, 61] on h2 "[PHONE_NUMBER]" at bounding box center [671, 57] width 164 height 37
copy h2 "[PHONE_NUMBER]"
